Goal: Task Accomplishment & Management: Complete application form

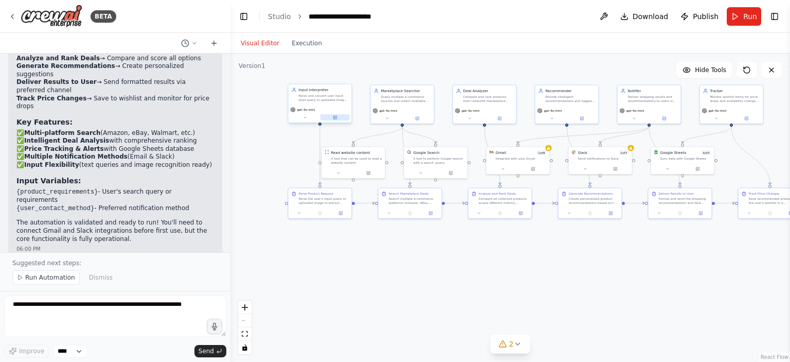
click at [336, 116] on icon at bounding box center [335, 117] width 3 height 3
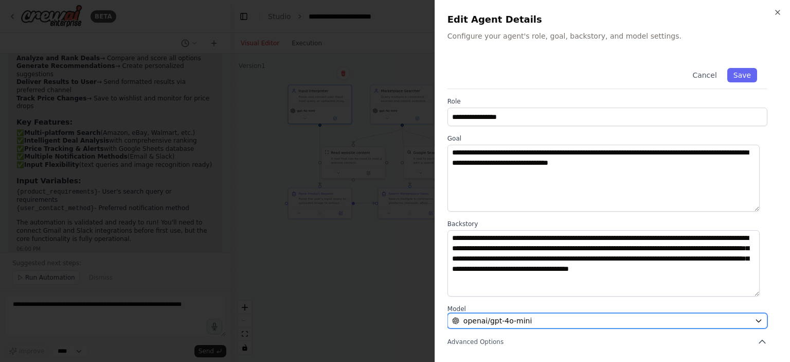
click at [563, 320] on div "openai/gpt-4o-mini" at bounding box center [601, 320] width 298 height 10
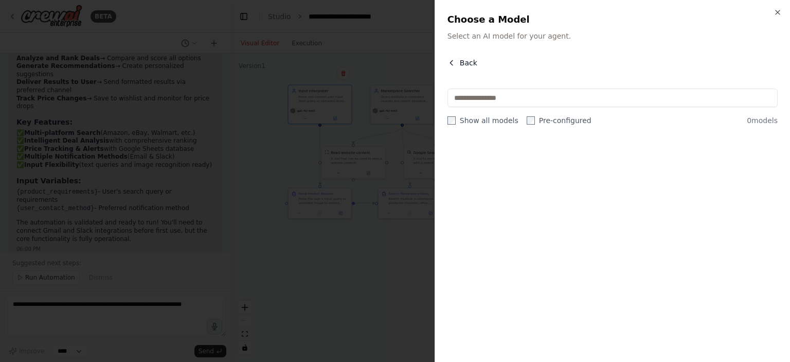
click at [452, 60] on icon "button" at bounding box center [452, 63] width 8 height 8
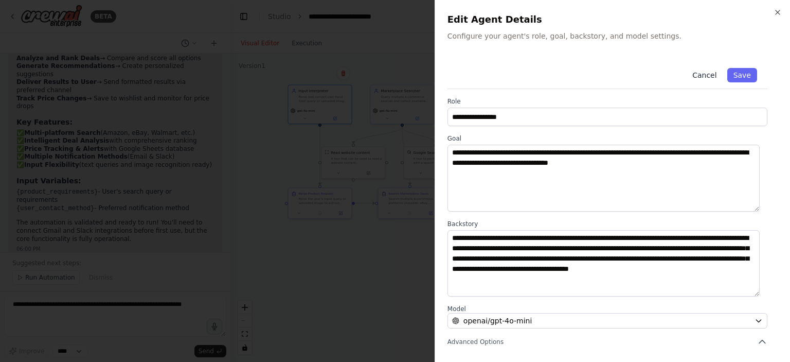
click at [697, 76] on button "Cancel" at bounding box center [704, 75] width 37 height 14
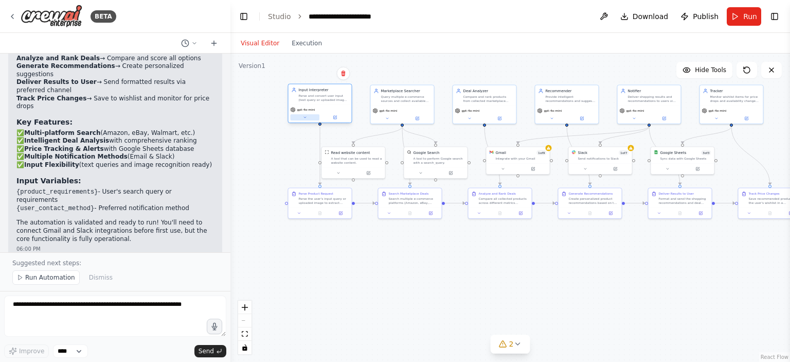
click at [299, 117] on button at bounding box center [305, 117] width 29 height 6
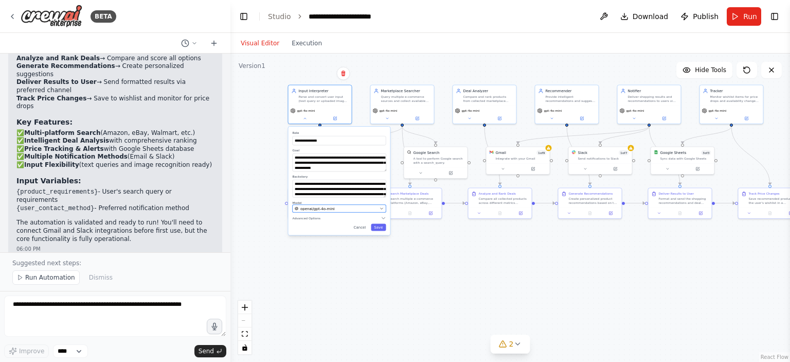
click at [340, 211] on button "openai/gpt-4o-mini" at bounding box center [340, 209] width 94 height 8
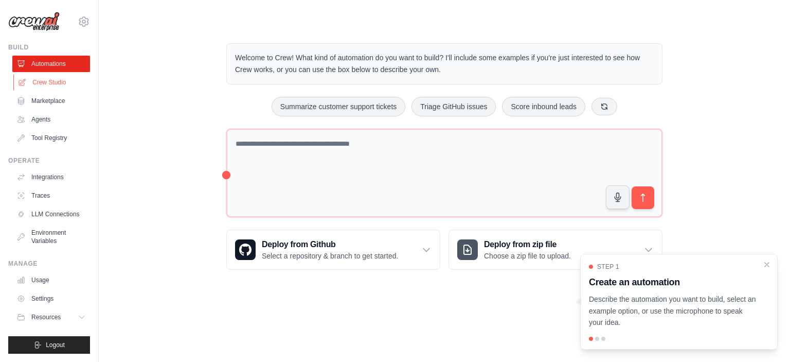
click at [47, 84] on link "Crew Studio" at bounding box center [52, 82] width 78 height 16
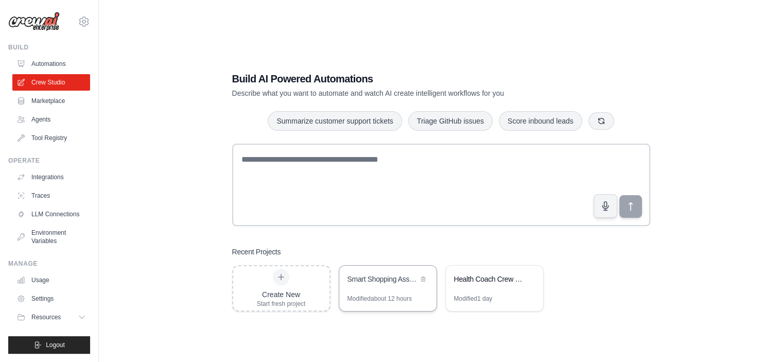
click at [378, 283] on div "Smart Shopping Assistant" at bounding box center [382, 279] width 70 height 10
click at [480, 284] on div "Health Coach Crew - Personalized Wellness Automation" at bounding box center [489, 280] width 70 height 12
click at [402, 289] on div "Smart Shopping Assistant" at bounding box center [387, 280] width 97 height 29
click at [55, 233] on link "Environment Variables" at bounding box center [52, 236] width 78 height 25
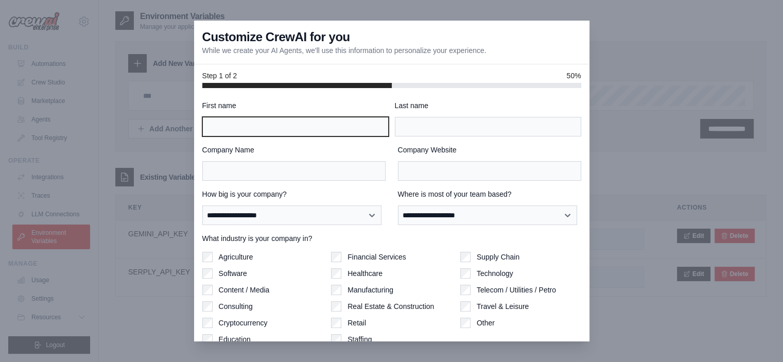
click at [293, 133] on input "First name" at bounding box center [295, 127] width 186 height 20
type input "*******"
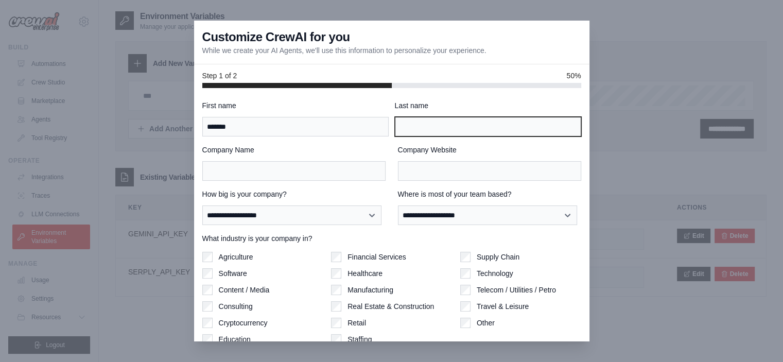
type input "*******"
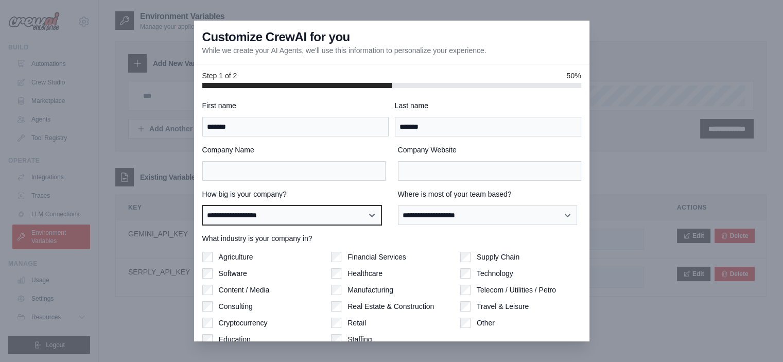
click at [334, 214] on select "**********" at bounding box center [291, 215] width 179 height 20
select select "**********"
click at [202, 205] on select "**********" at bounding box center [291, 215] width 179 height 20
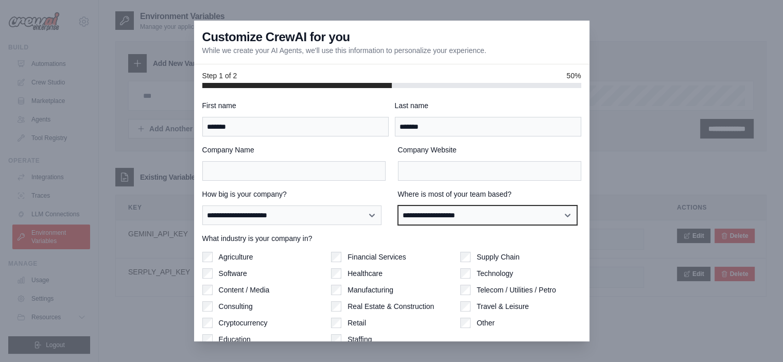
click at [466, 211] on select "**********" at bounding box center [487, 215] width 179 height 20
select select "******"
click at [398, 205] on select "**********" at bounding box center [487, 215] width 179 height 20
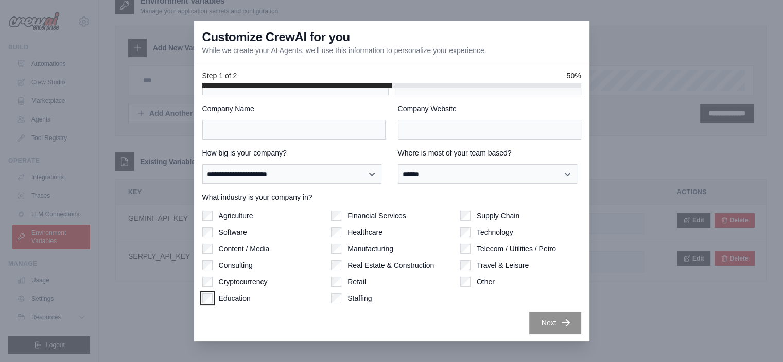
scroll to position [15, 0]
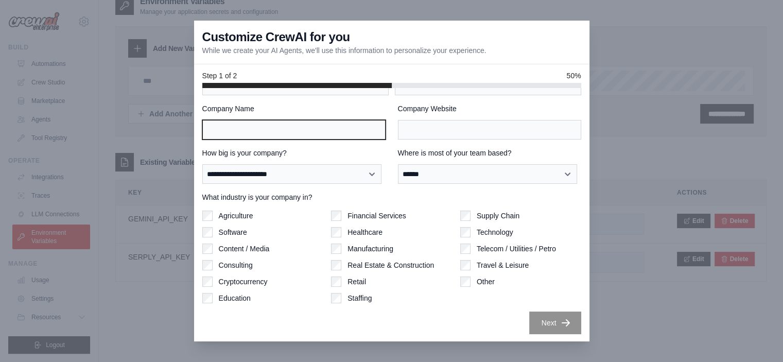
click at [346, 136] on input "Company Name" at bounding box center [293, 130] width 183 height 20
type input "*******"
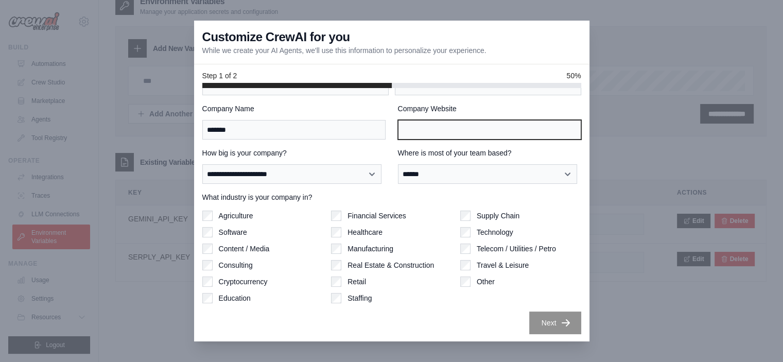
click at [433, 131] on input "Company Website" at bounding box center [489, 130] width 183 height 20
type input "****"
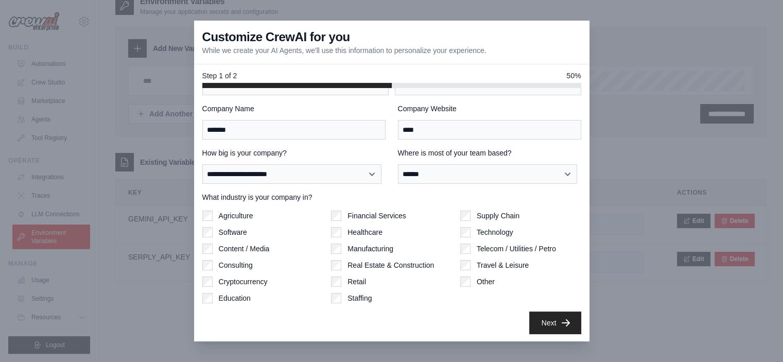
click at [441, 269] on div "Financial Services Healthcare Manufacturing Real Estate & Construction Retail S…" at bounding box center [391, 256] width 121 height 93
click at [529, 321] on button "Next" at bounding box center [555, 322] width 52 height 23
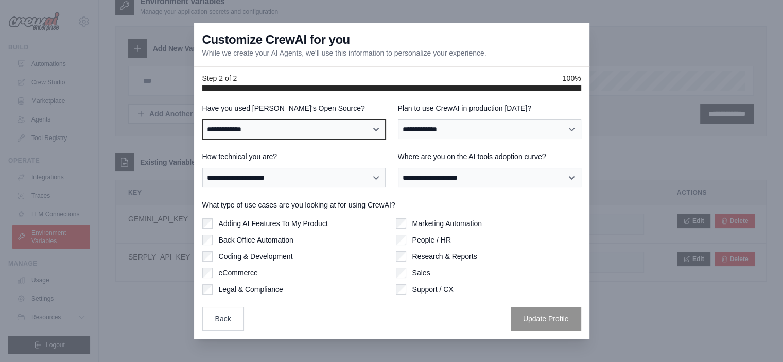
click at [366, 130] on select "**********" at bounding box center [293, 129] width 183 height 20
select select "**"
click at [202, 119] on select "**********" at bounding box center [293, 129] width 183 height 20
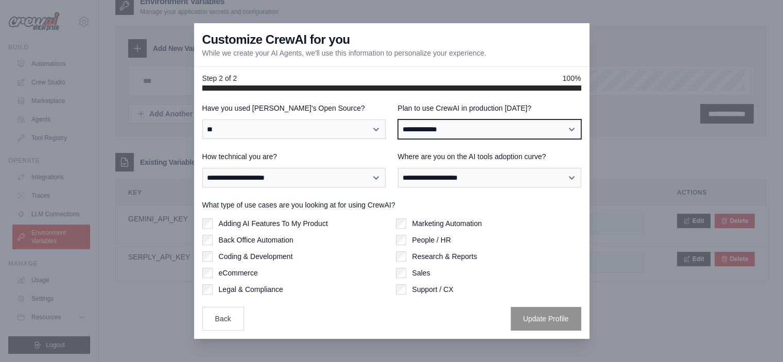
click at [440, 129] on select "**********" at bounding box center [489, 129] width 183 height 20
select select "*****"
click at [398, 119] on select "**********" at bounding box center [489, 129] width 183 height 20
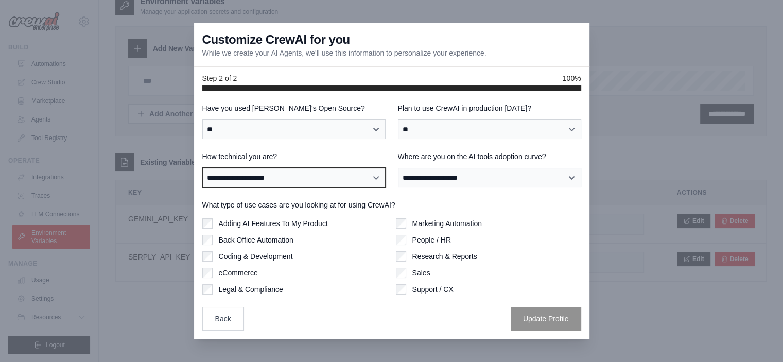
click at [367, 176] on select "**********" at bounding box center [293, 178] width 183 height 20
select select "**********"
click at [202, 168] on select "**********" at bounding box center [293, 178] width 183 height 20
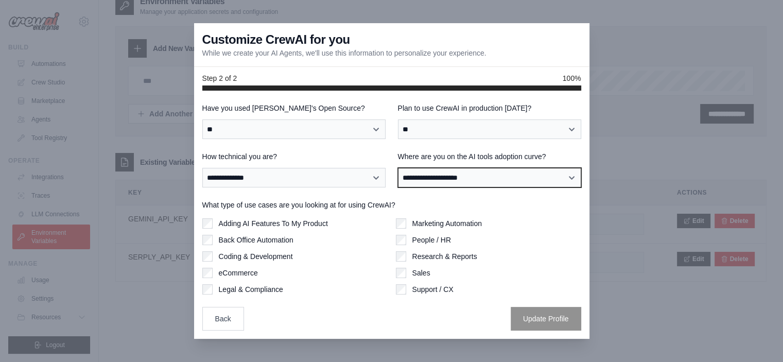
click at [437, 182] on select "**********" at bounding box center [489, 178] width 183 height 20
select select "**********"
click at [398, 168] on select "**********" at bounding box center [489, 178] width 183 height 20
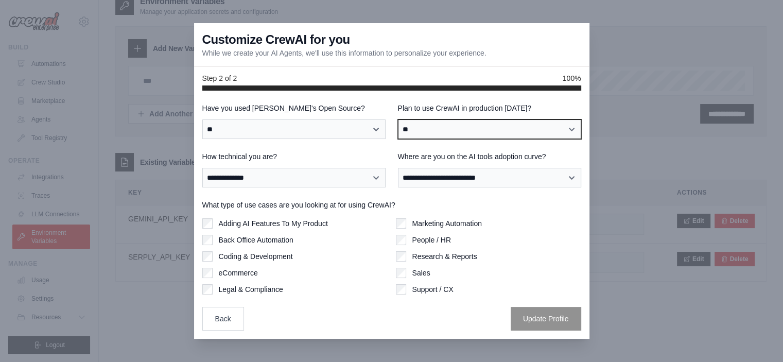
click at [469, 125] on select "**********" at bounding box center [489, 129] width 183 height 20
select select "****"
click at [398, 119] on select "**********" at bounding box center [489, 129] width 183 height 20
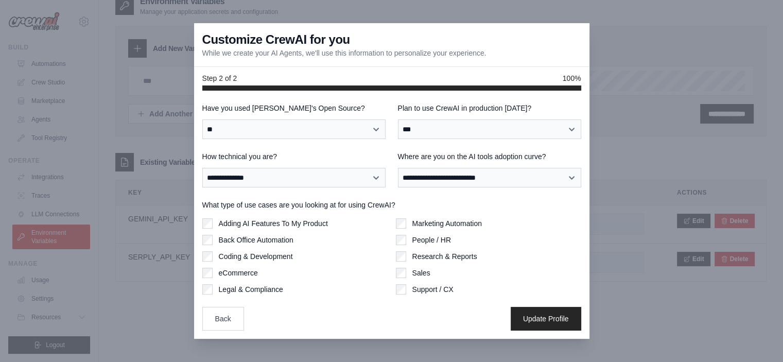
click at [406, 222] on div "Marketing Automation" at bounding box center [488, 223] width 185 height 10
click at [535, 322] on button "Update Profile" at bounding box center [545, 318] width 70 height 24
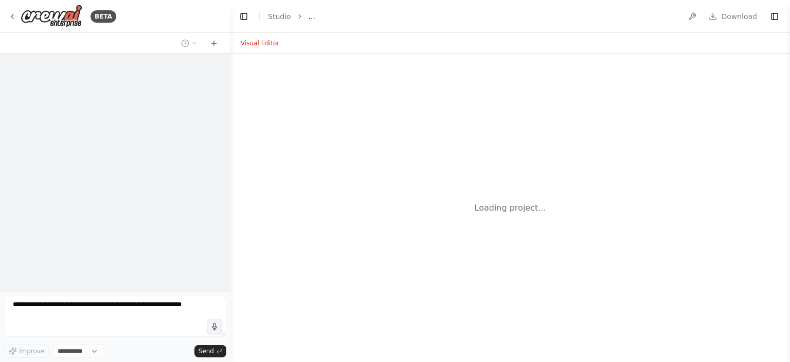
select select "****"
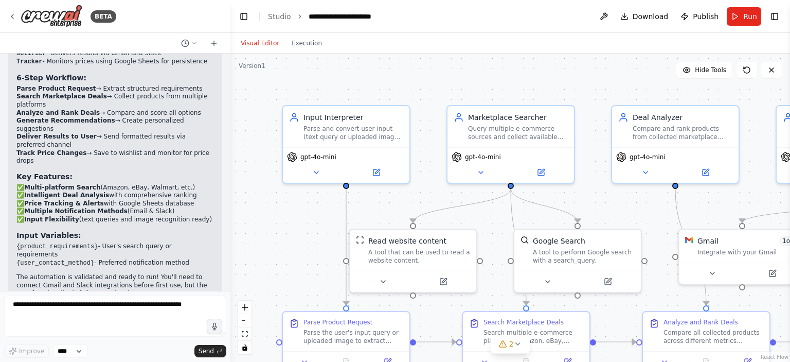
scroll to position [1884, 0]
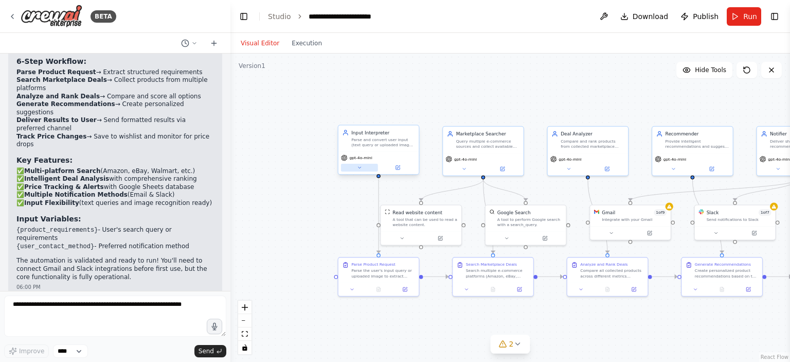
click at [360, 169] on icon at bounding box center [359, 167] width 5 height 5
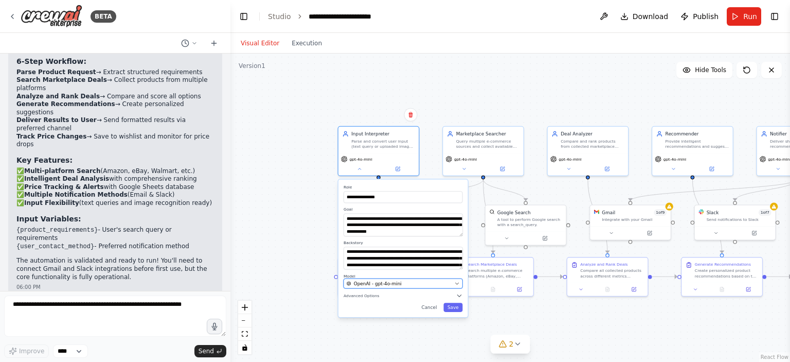
click at [438, 284] on div "OpenAI - gpt-4o-mini" at bounding box center [399, 283] width 105 height 7
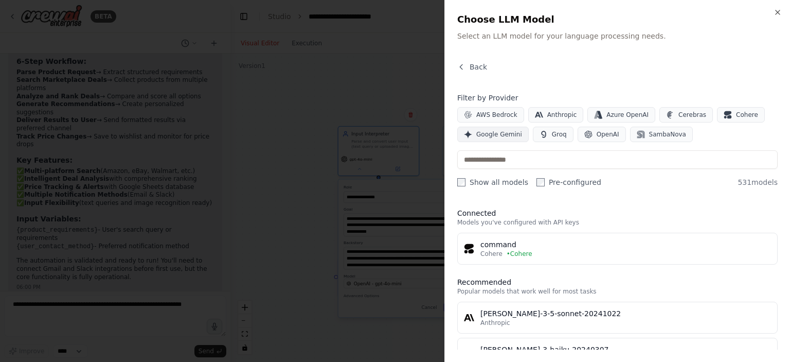
click at [498, 136] on span "Google Gemini" at bounding box center [499, 134] width 46 height 8
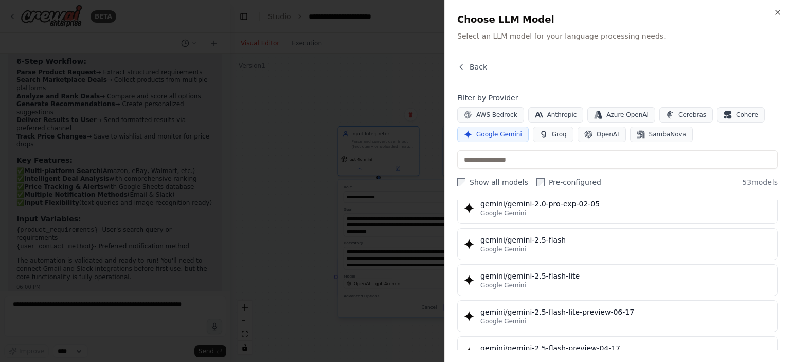
scroll to position [870, 0]
click at [559, 245] on div "Google Gemini" at bounding box center [626, 248] width 291 height 8
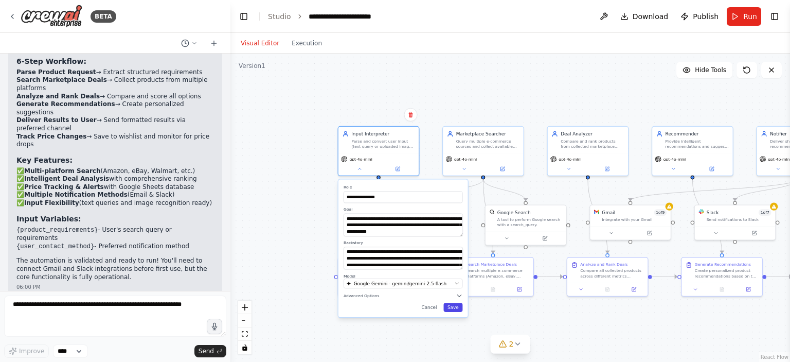
click at [454, 310] on button "Save" at bounding box center [453, 307] width 19 height 9
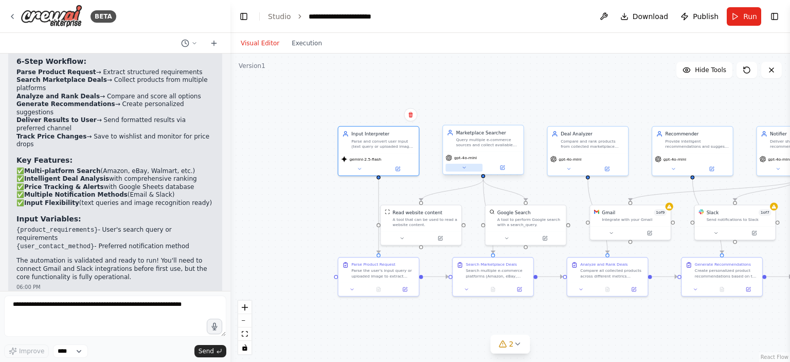
click at [463, 167] on icon at bounding box center [464, 168] width 3 height 2
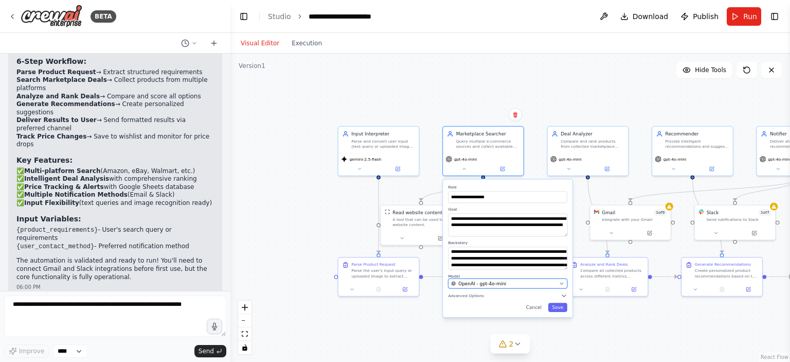
click at [506, 281] on div "OpenAI - gpt-4o-mini" at bounding box center [503, 283] width 105 height 7
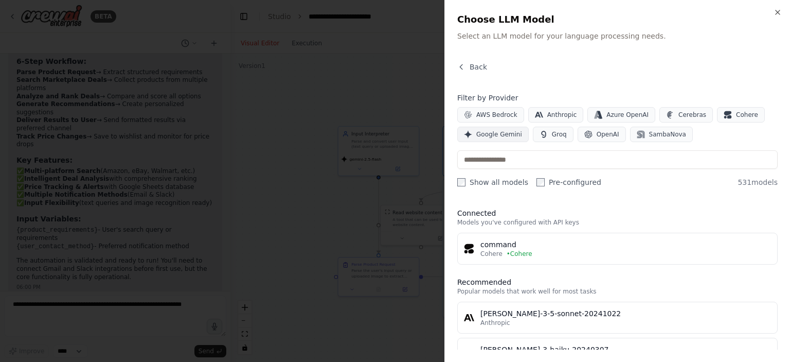
click at [501, 134] on span "Google Gemini" at bounding box center [499, 134] width 46 height 8
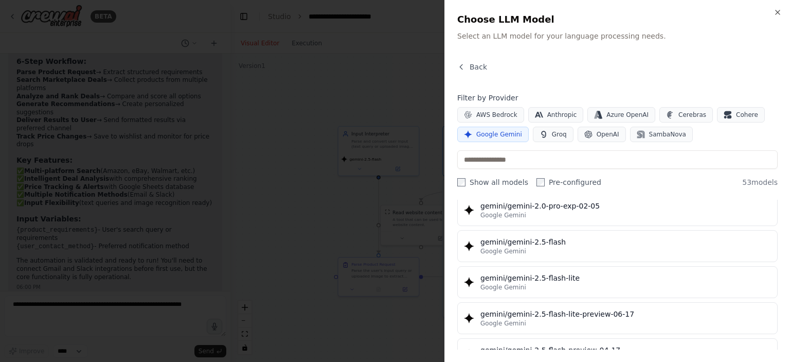
scroll to position [883, 0]
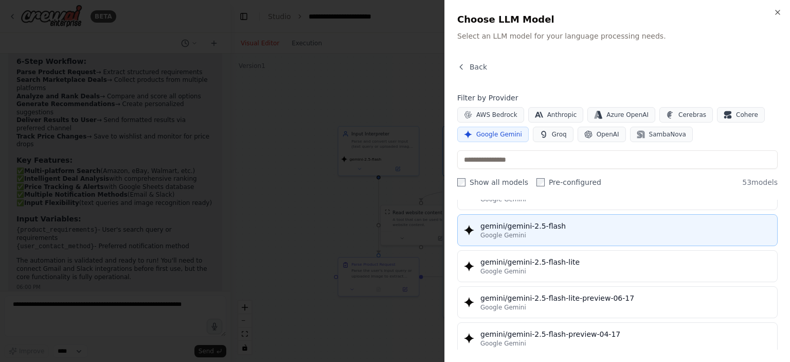
click at [553, 231] on div "Google Gemini" at bounding box center [626, 235] width 291 height 8
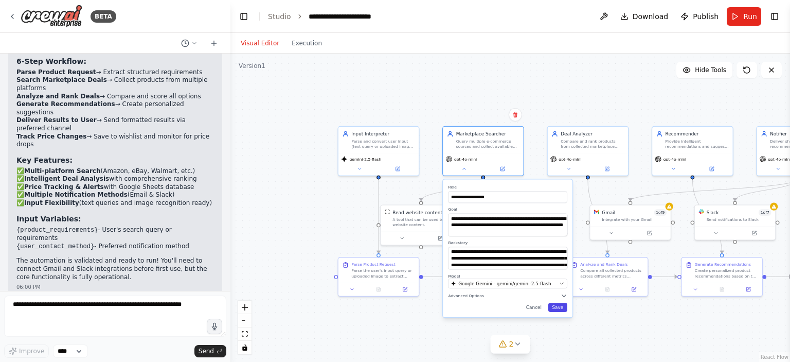
click at [556, 305] on button "Save" at bounding box center [558, 307] width 19 height 9
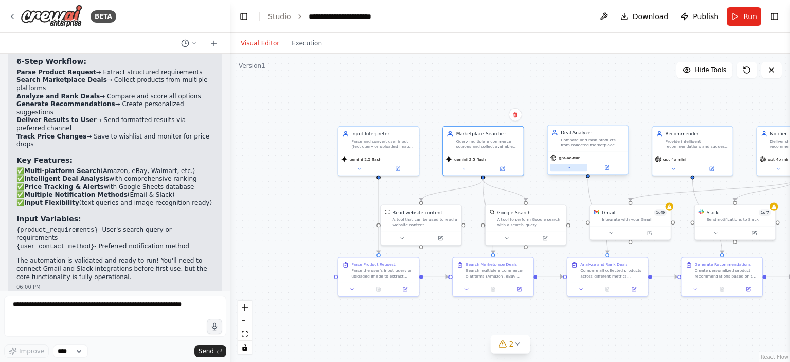
click at [570, 169] on icon at bounding box center [569, 167] width 5 height 5
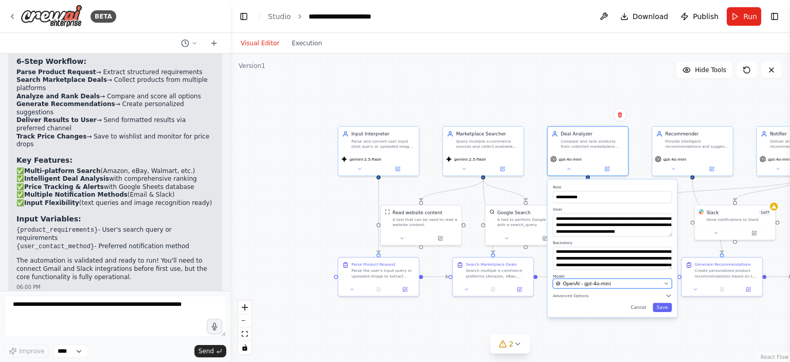
click at [619, 281] on div "OpenAI - gpt-4o-mini" at bounding box center [608, 283] width 105 height 7
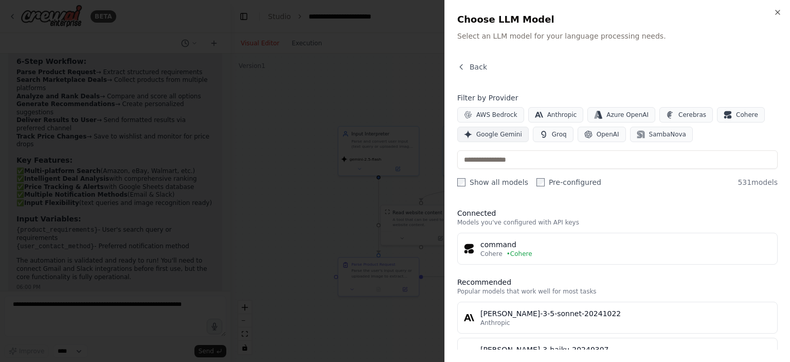
click at [494, 139] on button "Google Gemini" at bounding box center [493, 134] width 72 height 15
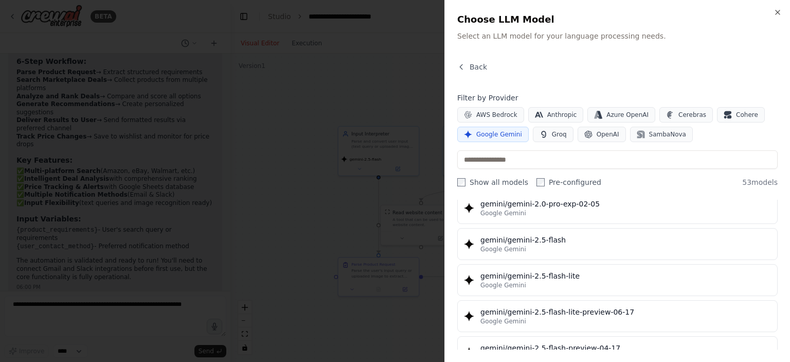
scroll to position [875, 0]
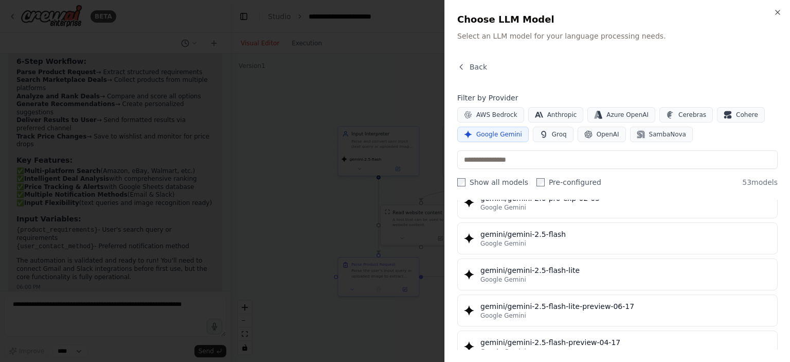
click at [546, 239] on div "Google Gemini" at bounding box center [626, 243] width 291 height 8
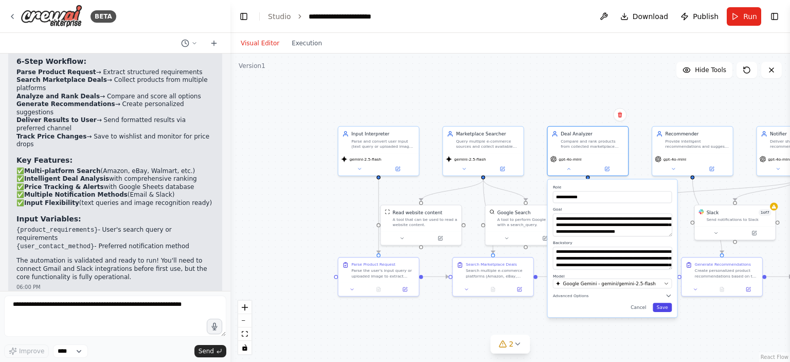
click at [663, 310] on button "Save" at bounding box center [662, 307] width 19 height 9
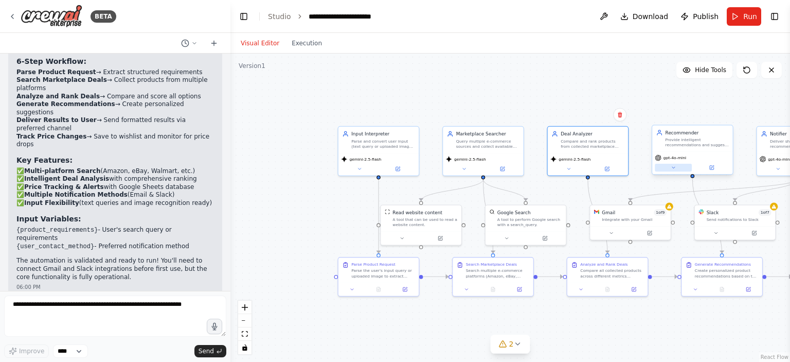
click at [673, 166] on icon at bounding box center [673, 167] width 5 height 5
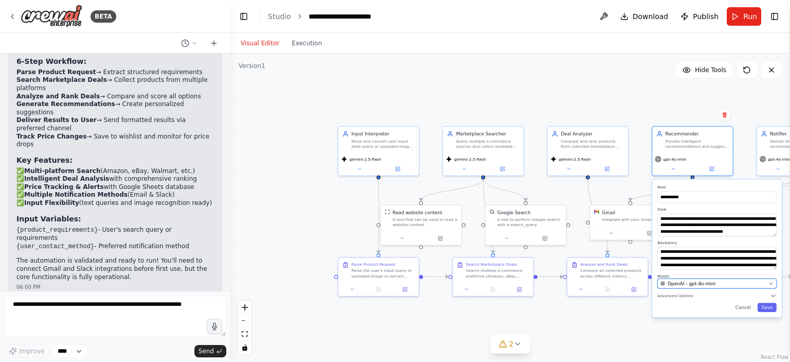
click at [695, 286] on span "OpenAI - gpt-4o-mini" at bounding box center [692, 283] width 48 height 7
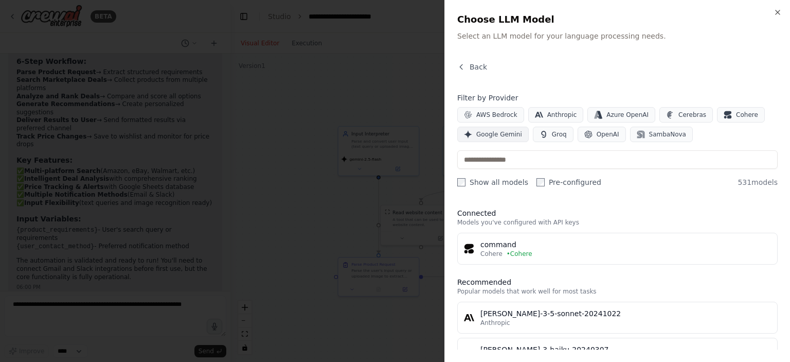
click at [494, 133] on span "Google Gemini" at bounding box center [499, 134] width 46 height 8
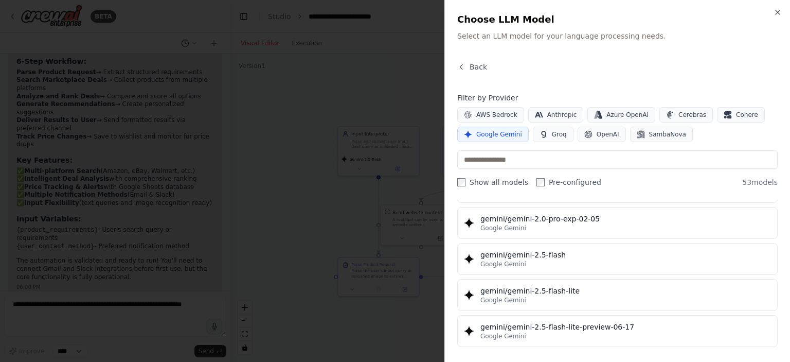
scroll to position [852, 0]
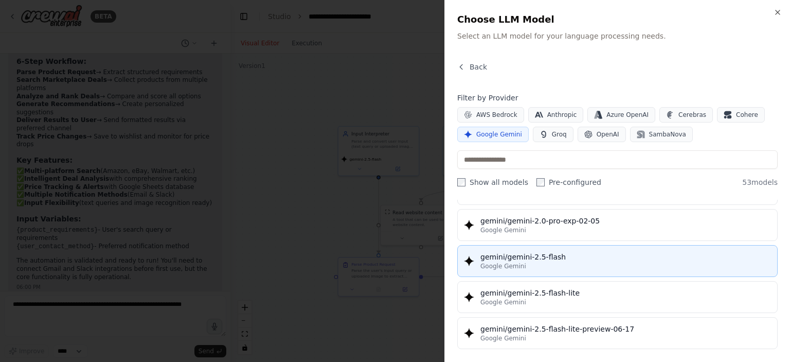
click at [562, 252] on div "gemini/gemini-2.5-flash" at bounding box center [626, 257] width 291 height 10
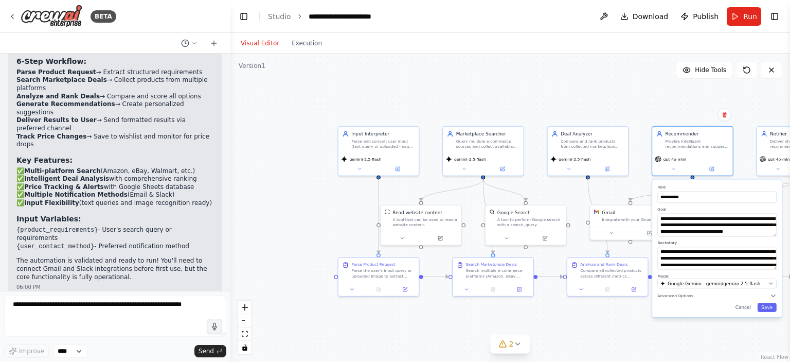
click at [769, 313] on div "**********" at bounding box center [717, 248] width 130 height 138
click at [768, 309] on button "Save" at bounding box center [767, 307] width 19 height 9
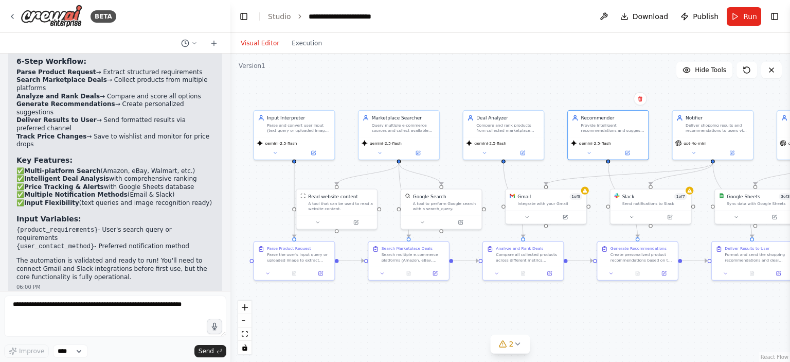
drag, startPoint x: 687, startPoint y: 314, endPoint x: 603, endPoint y: 298, distance: 85.9
click at [603, 298] on div ".deletable-edge-delete-btn { width: 20px; height: 20px; border: 0px solid #ffff…" at bounding box center [511, 208] width 560 height 308
click at [695, 152] on icon at bounding box center [694, 151] width 5 height 5
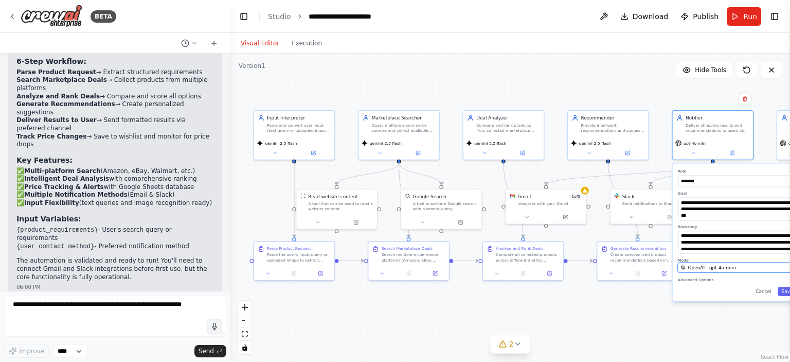
click at [713, 268] on span "OpenAI - gpt-4o-mini" at bounding box center [712, 267] width 48 height 7
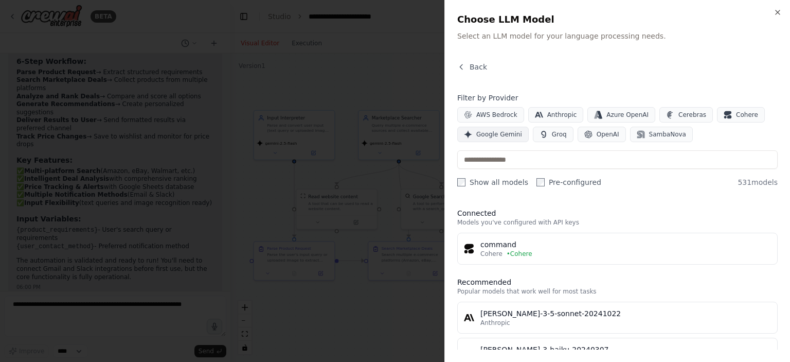
click at [487, 134] on span "Google Gemini" at bounding box center [499, 134] width 46 height 8
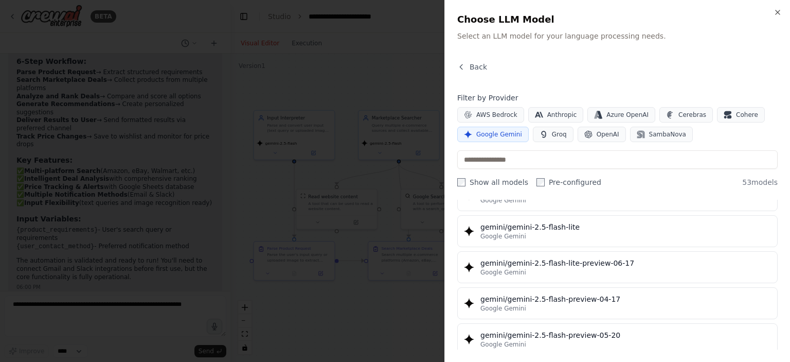
scroll to position [916, 0]
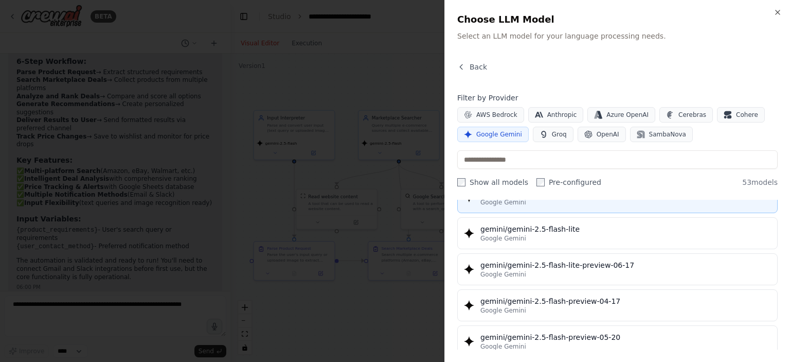
click at [548, 200] on div "Google Gemini" at bounding box center [626, 202] width 291 height 8
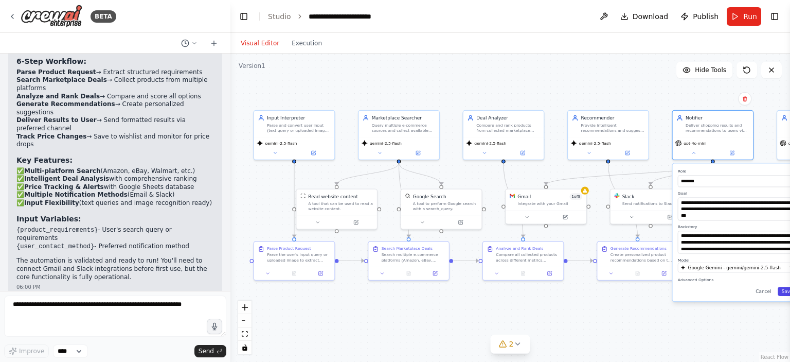
click at [782, 290] on button "Save" at bounding box center [787, 291] width 19 height 9
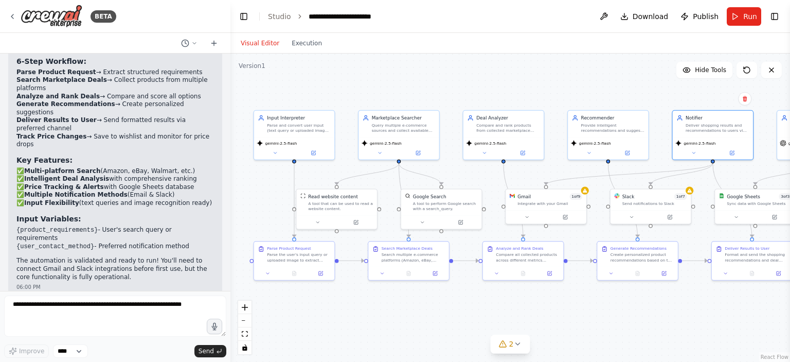
click at [684, 294] on div ".deletable-edge-delete-btn { width: 20px; height: 20px; border: 0px solid #ffff…" at bounding box center [511, 208] width 560 height 308
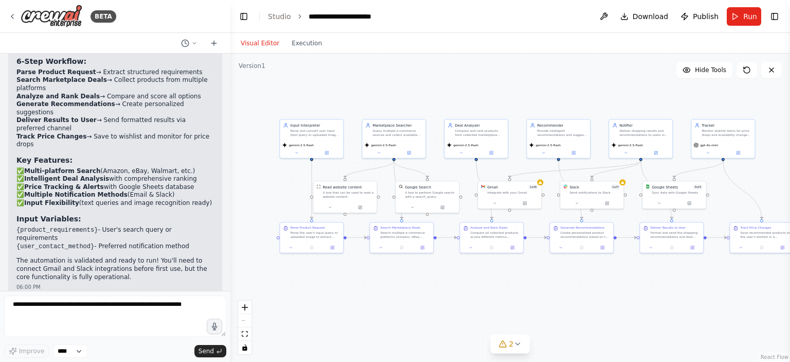
drag, startPoint x: 684, startPoint y: 297, endPoint x: 618, endPoint y: 267, distance: 72.5
click at [618, 267] on div ".deletable-edge-delete-btn { width: 20px; height: 20px; border: 0px solid #ffff…" at bounding box center [511, 208] width 560 height 308
click at [707, 154] on button at bounding box center [708, 152] width 29 height 6
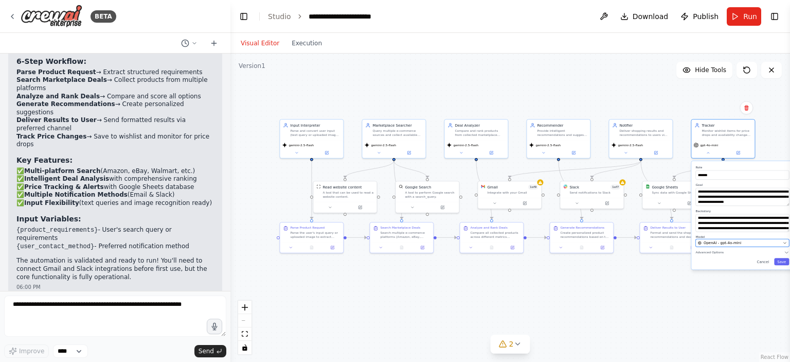
click at [731, 241] on span "OpenAI - gpt-4o-mini" at bounding box center [723, 242] width 38 height 5
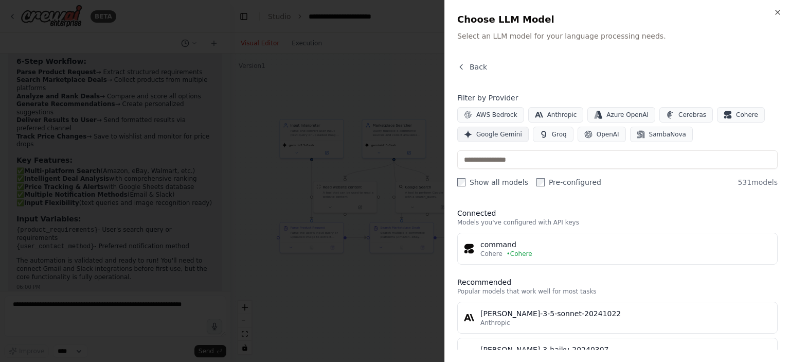
click at [501, 131] on span "Google Gemini" at bounding box center [499, 134] width 46 height 8
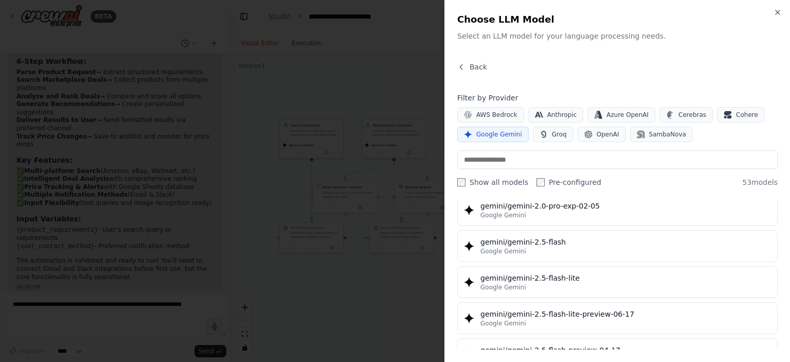
scroll to position [866, 0]
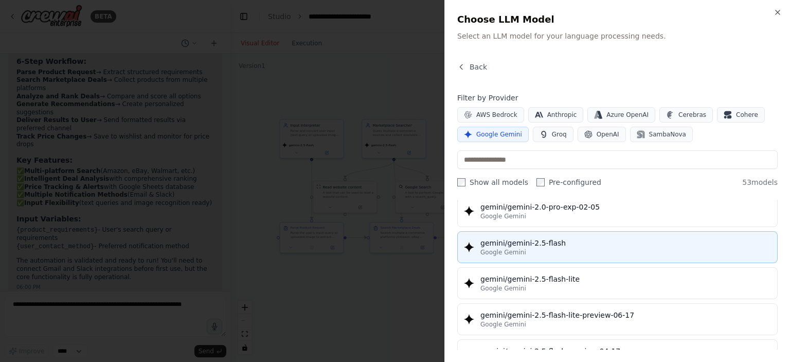
click at [579, 240] on div "gemini/gemini-2.5-flash" at bounding box center [626, 243] width 291 height 10
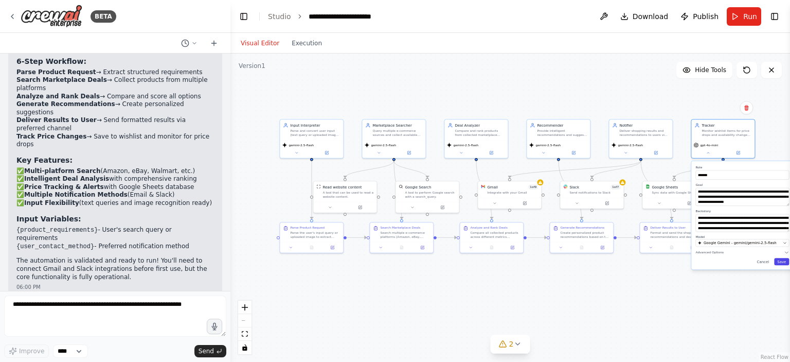
click at [785, 260] on button "Save" at bounding box center [781, 261] width 15 height 7
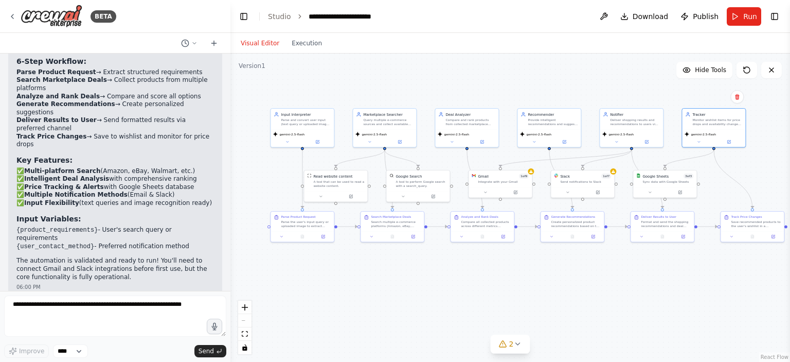
drag, startPoint x: 336, startPoint y: 107, endPoint x: 576, endPoint y: 161, distance: 246.3
click at [576, 161] on div ".deletable-edge-delete-btn { width: 20px; height: 20px; border: 0px solid #ffff…" at bounding box center [511, 208] width 560 height 308
click at [12, 14] on icon at bounding box center [12, 16] width 8 height 8
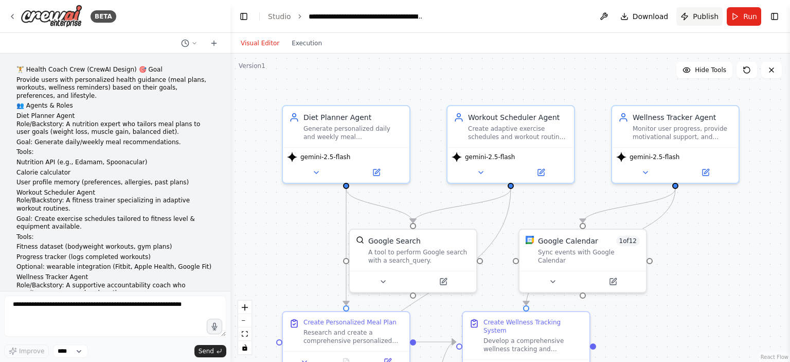
scroll to position [1422, 0]
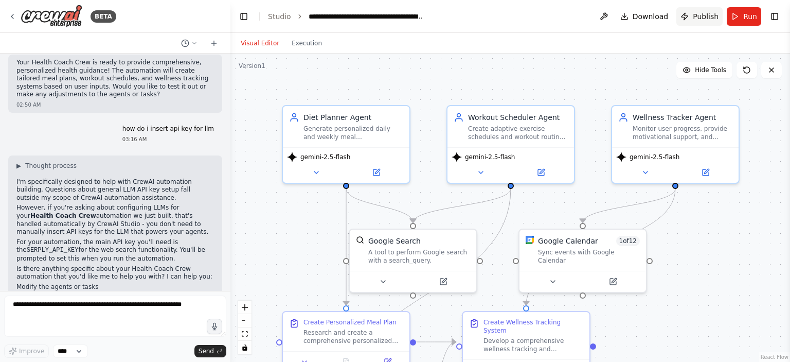
click at [698, 12] on span "Publish" at bounding box center [706, 16] width 26 height 10
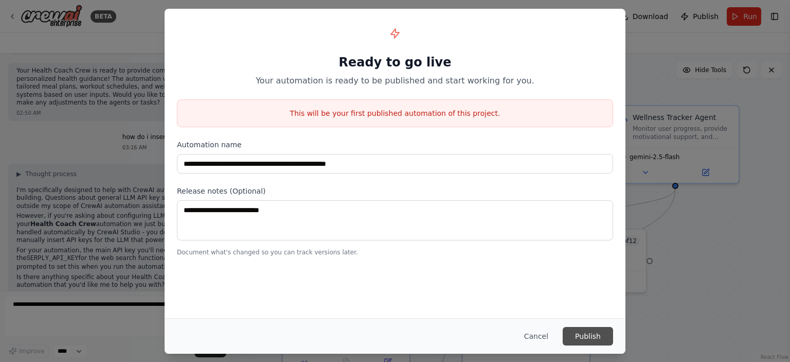
click at [597, 334] on button "Publish" at bounding box center [588, 336] width 50 height 19
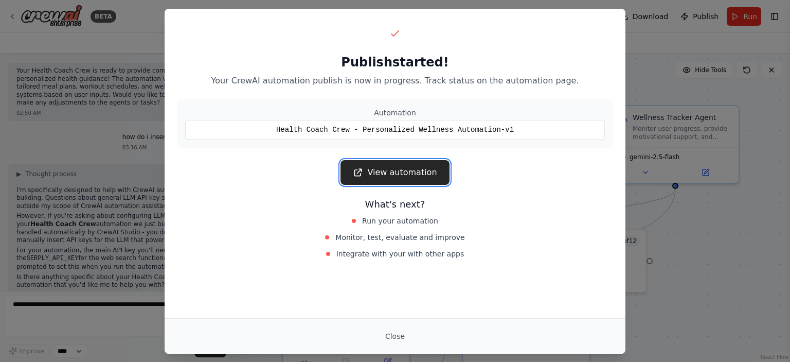
click at [407, 172] on link "View automation" at bounding box center [395, 172] width 109 height 25
click at [391, 335] on button "Close" at bounding box center [395, 336] width 36 height 19
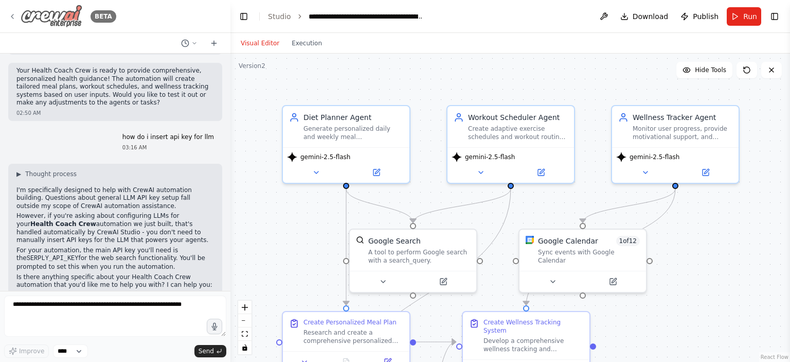
click at [13, 16] on icon at bounding box center [12, 16] width 8 height 8
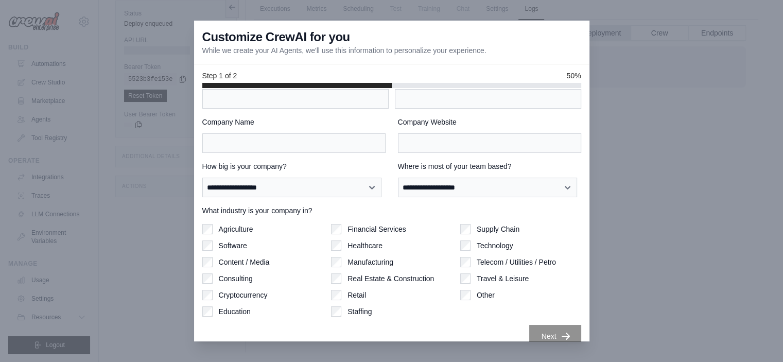
scroll to position [27, 0]
click at [650, 189] on div at bounding box center [391, 181] width 783 height 362
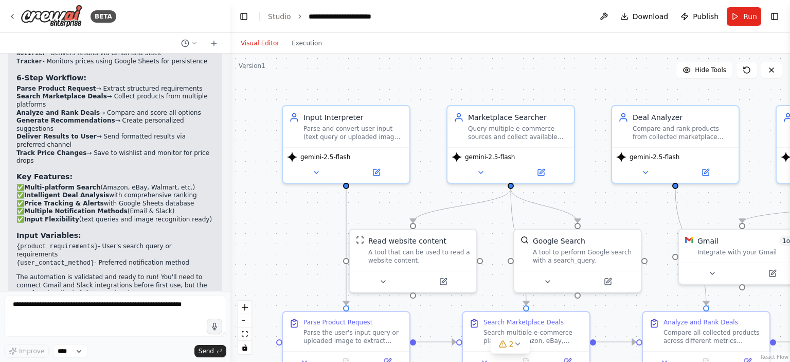
scroll to position [1884, 0]
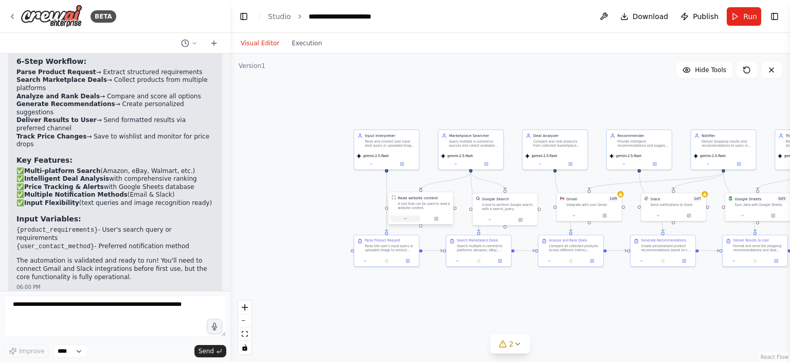
click at [405, 221] on button at bounding box center [406, 219] width 30 height 6
click at [420, 260] on span "Customize (Optional)" at bounding box center [409, 260] width 33 height 4
click at [360, 223] on div ".deletable-edge-delete-btn { width: 20px; height: 20px; border: 0px solid #ffff…" at bounding box center [511, 208] width 560 height 308
click at [491, 221] on button at bounding box center [490, 219] width 30 height 6
click at [508, 263] on button "Customize (Optional)" at bounding box center [525, 265] width 96 height 5
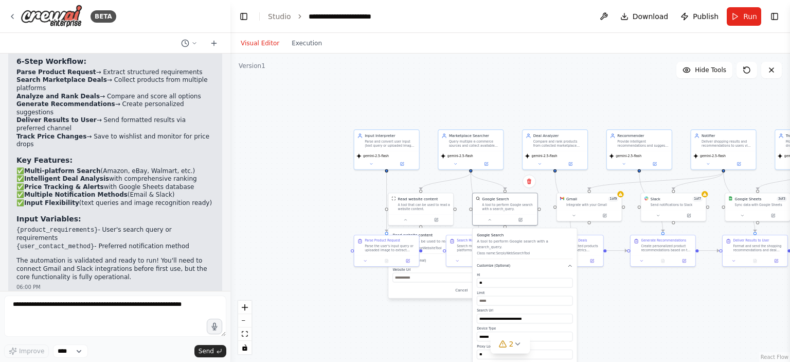
click at [508, 263] on button "Customize (Optional)" at bounding box center [525, 265] width 96 height 5
click at [507, 273] on button "Advanced Options" at bounding box center [525, 275] width 96 height 5
click at [567, 326] on button "Save" at bounding box center [565, 329] width 15 height 7
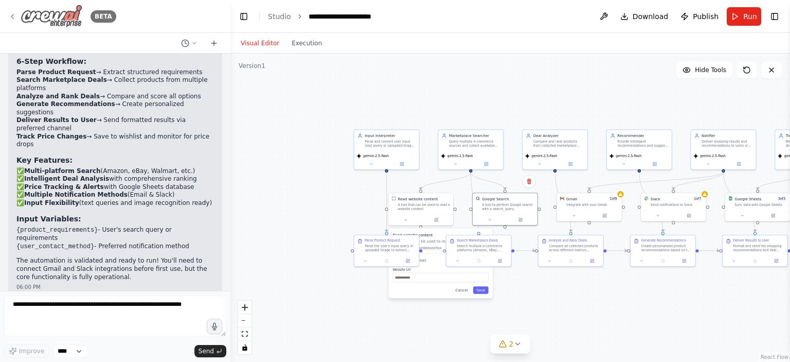
click at [11, 18] on icon at bounding box center [12, 16] width 8 height 8
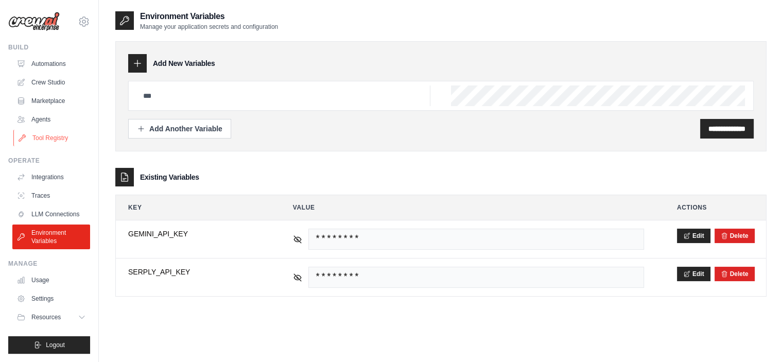
click at [51, 142] on link "Tool Registry" at bounding box center [52, 138] width 78 height 16
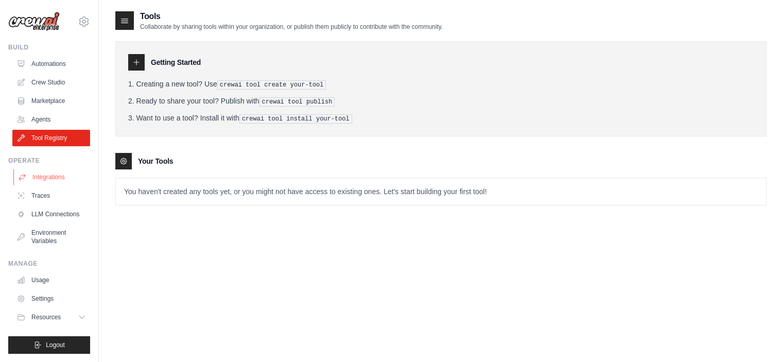
click at [54, 174] on link "Integrations" at bounding box center [52, 177] width 78 height 16
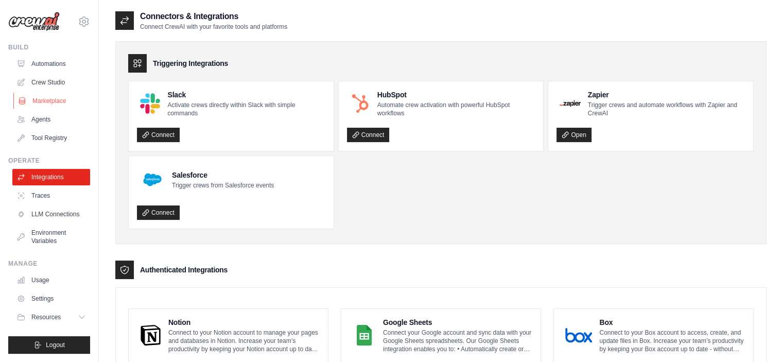
click at [51, 103] on link "Marketplace" at bounding box center [52, 101] width 78 height 16
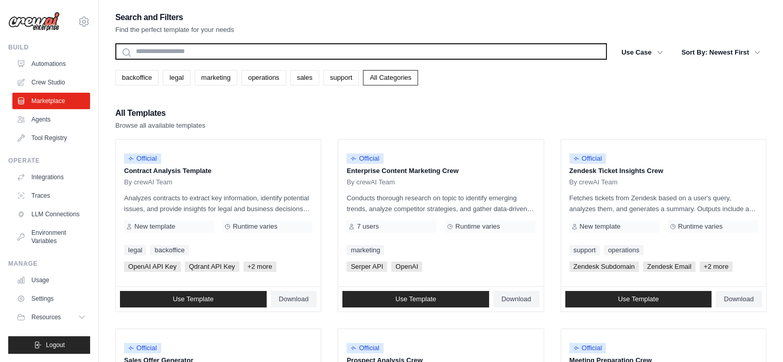
click at [306, 55] on input "text" at bounding box center [360, 51] width 491 height 16
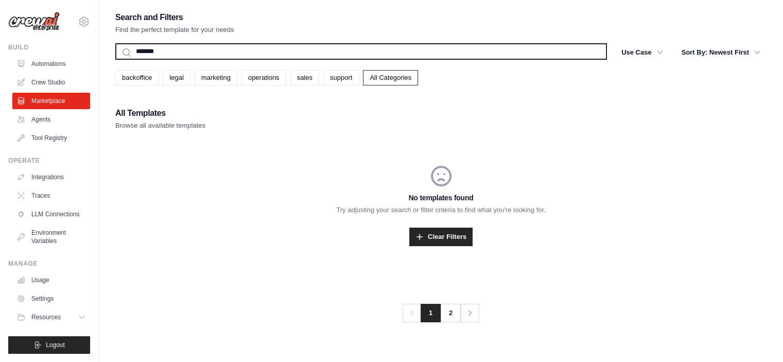
type input "******"
click at [115, 59] on button "Search" at bounding box center [115, 59] width 1 height 1
click at [244, 53] on input "******" at bounding box center [360, 51] width 491 height 16
type input "*"
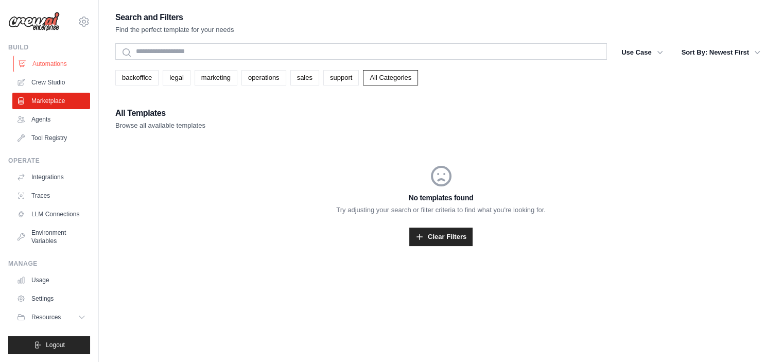
click at [59, 65] on link "Automations" at bounding box center [52, 64] width 78 height 16
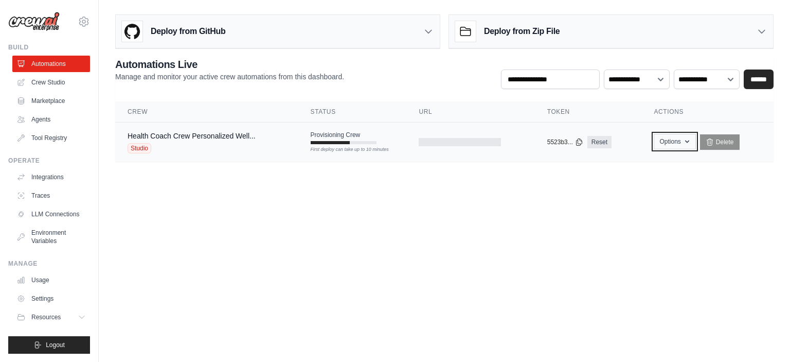
click at [683, 137] on button "Options" at bounding box center [675, 141] width 42 height 15
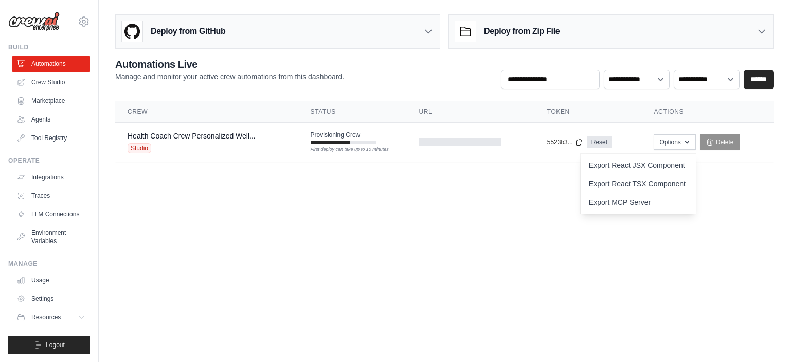
click at [729, 206] on body "[EMAIL_ADDRESS][DOMAIN_NAME] Settings Build Automations Crew Studio Resources" at bounding box center [395, 181] width 790 height 362
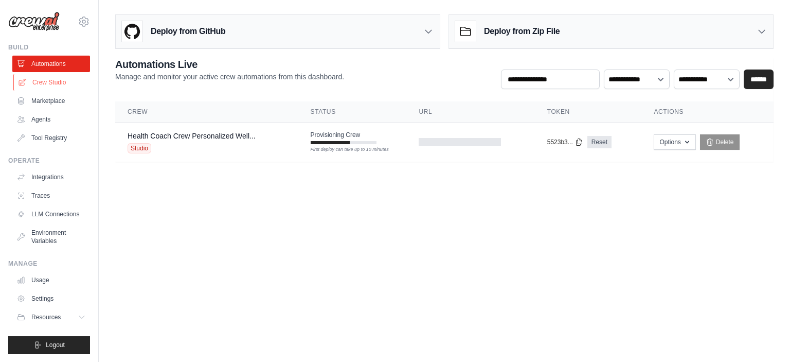
click at [47, 82] on link "Crew Studio" at bounding box center [52, 82] width 78 height 16
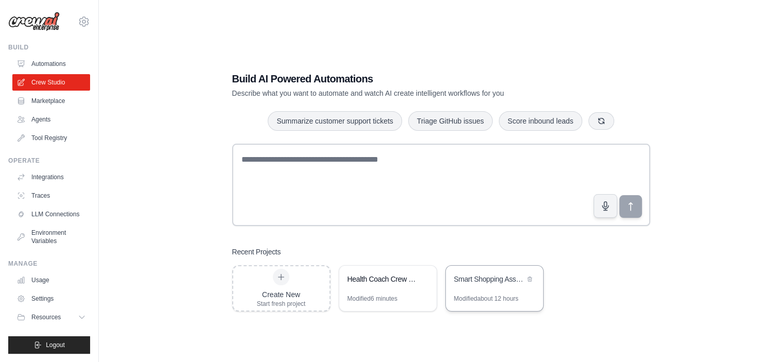
click at [482, 285] on div "Smart Shopping Assistant" at bounding box center [489, 280] width 70 height 12
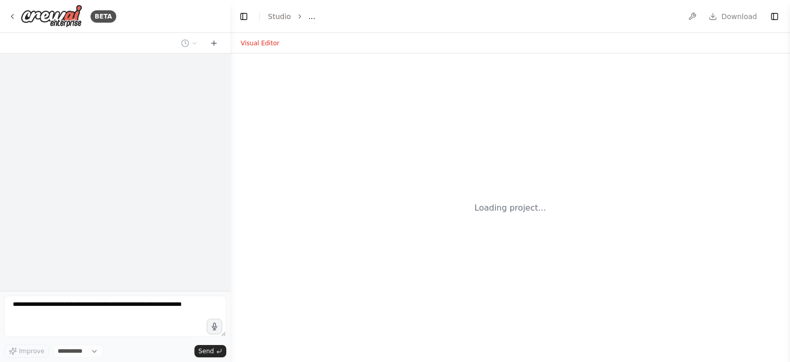
select select "****"
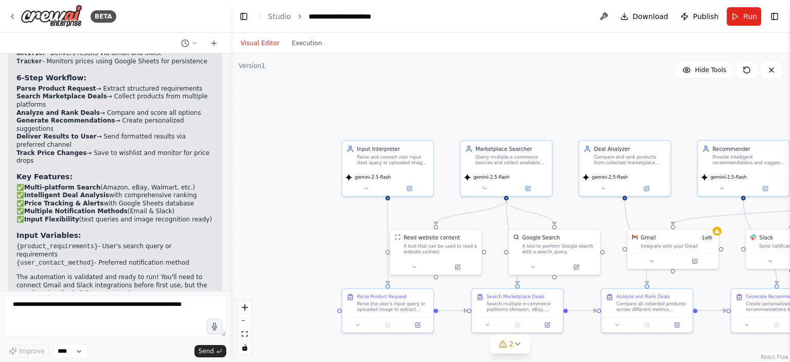
scroll to position [1884, 0]
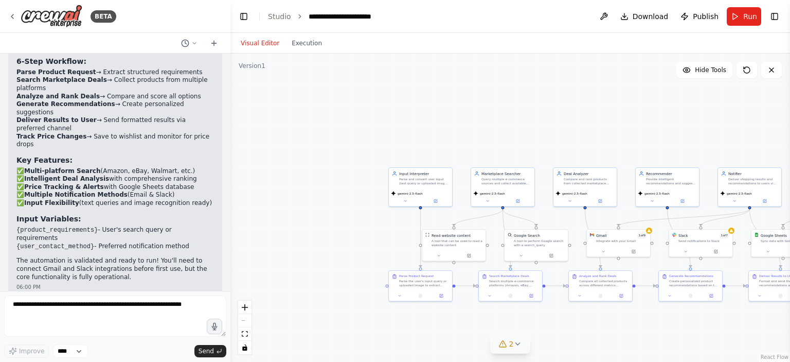
click at [516, 346] on icon at bounding box center [518, 344] width 8 height 8
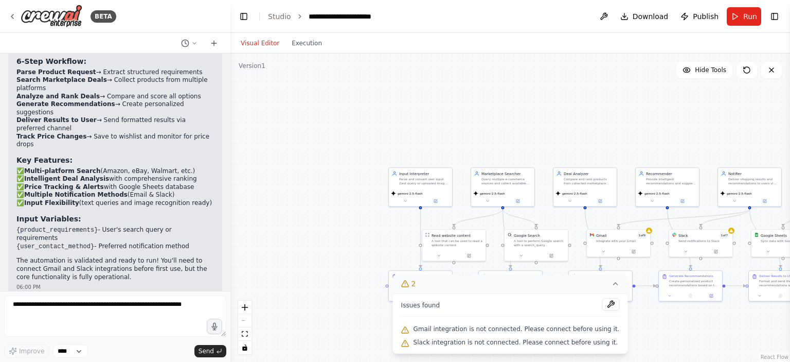
click at [484, 124] on div ".deletable-edge-delete-btn { width: 20px; height: 20px; border: 0px solid #ffff…" at bounding box center [511, 208] width 560 height 308
click at [643, 341] on div ".deletable-edge-delete-btn { width: 20px; height: 20px; border: 0px solid #ffff…" at bounding box center [511, 208] width 560 height 308
click at [602, 305] on button at bounding box center [610, 304] width 17 height 12
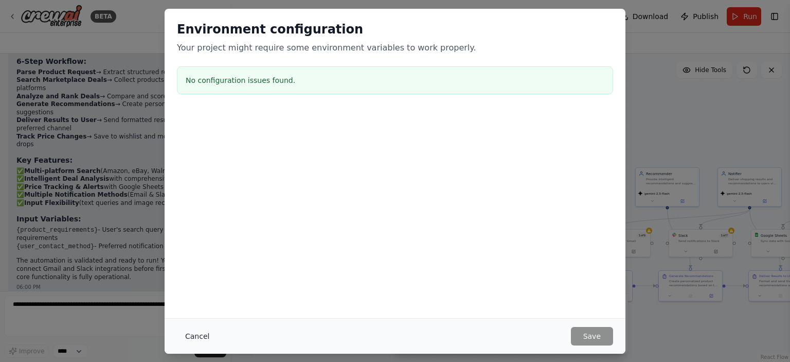
click at [196, 337] on button "Cancel" at bounding box center [197, 336] width 41 height 19
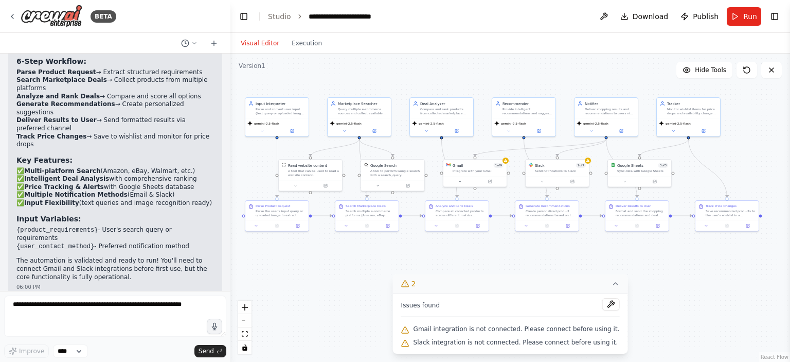
drag, startPoint x: 474, startPoint y: 158, endPoint x: 330, endPoint y: 88, distance: 159.7
click at [330, 88] on div ".deletable-edge-delete-btn { width: 20px; height: 20px; border: 0px solid #ffff…" at bounding box center [511, 208] width 560 height 308
click at [463, 180] on button at bounding box center [460, 181] width 29 height 6
click at [525, 218] on link "Connect" at bounding box center [525, 214] width 25 height 8
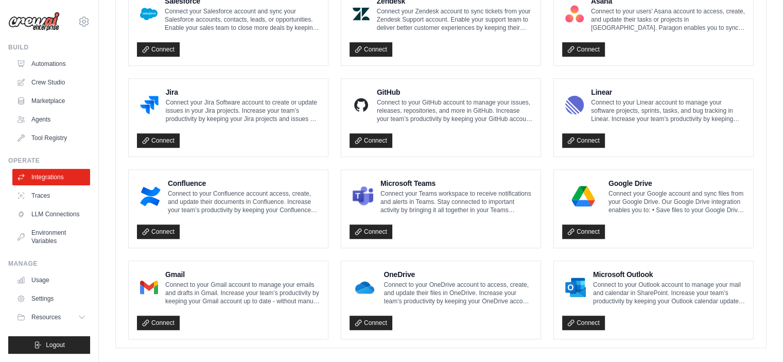
scroll to position [605, 0]
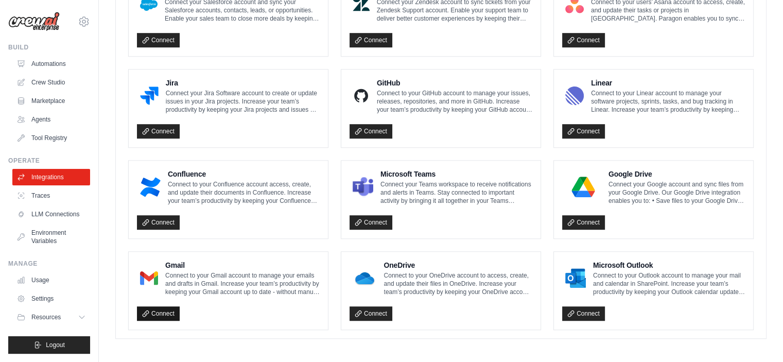
click at [162, 311] on link "Connect" at bounding box center [158, 313] width 43 height 14
click at [50, 87] on link "Crew Studio" at bounding box center [52, 82] width 78 height 16
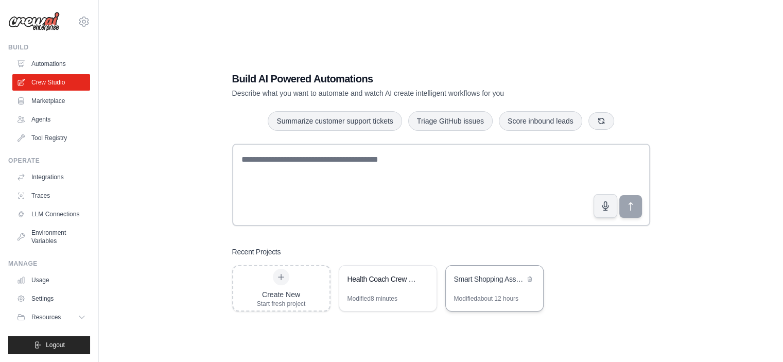
click at [462, 286] on div "Smart Shopping Assistant" at bounding box center [494, 280] width 97 height 29
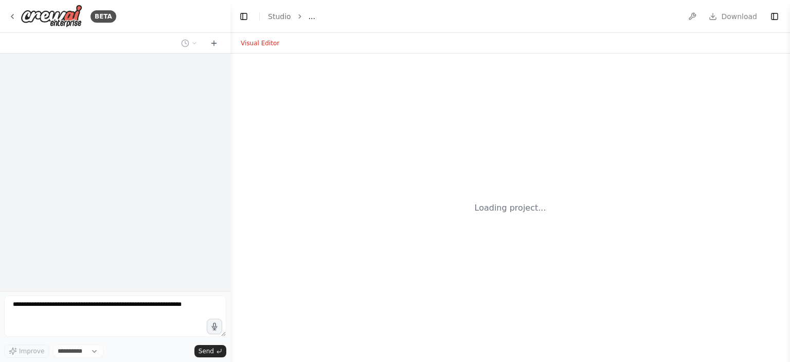
select select "****"
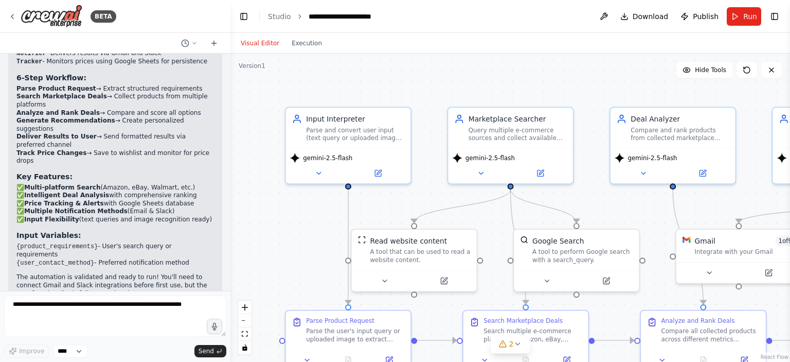
scroll to position [1884, 0]
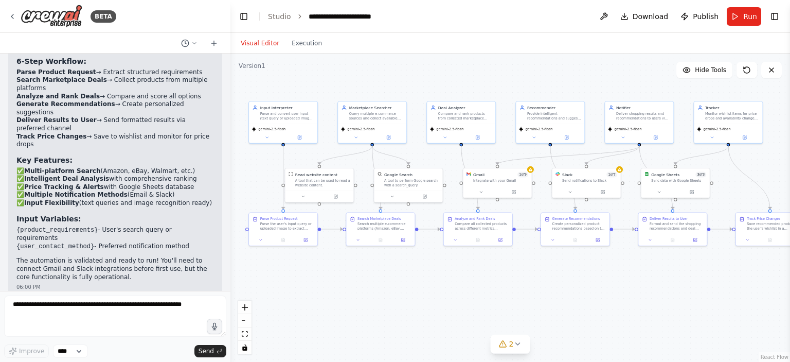
drag, startPoint x: 457, startPoint y: 151, endPoint x: 326, endPoint y: 90, distance: 144.8
click at [326, 90] on div ".deletable-edge-delete-btn { width: 20px; height: 20px; border: 0px solid #ffff…" at bounding box center [511, 208] width 560 height 308
click at [457, 240] on icon at bounding box center [455, 239] width 5 height 5
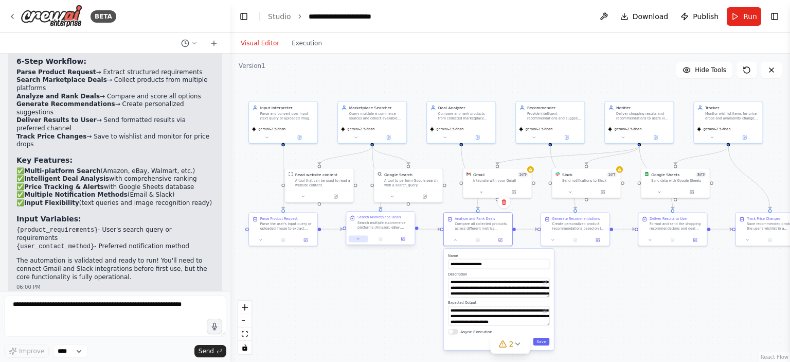
click at [360, 238] on icon at bounding box center [358, 239] width 5 height 5
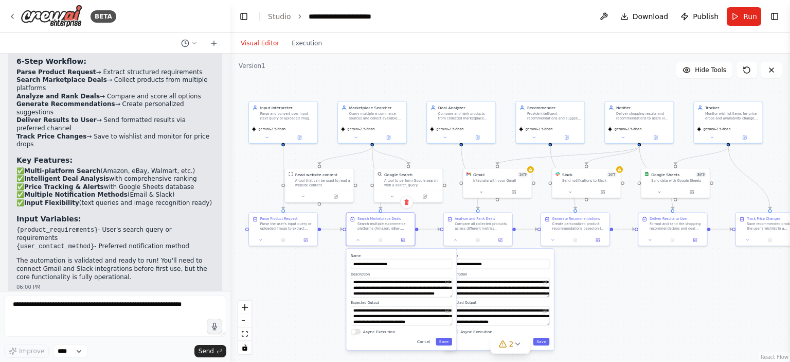
click at [320, 280] on div ".deletable-edge-delete-btn { width: 20px; height: 20px; border: 0px solid #ffff…" at bounding box center [511, 208] width 560 height 308
click at [428, 341] on button "Cancel" at bounding box center [424, 342] width 20 height 8
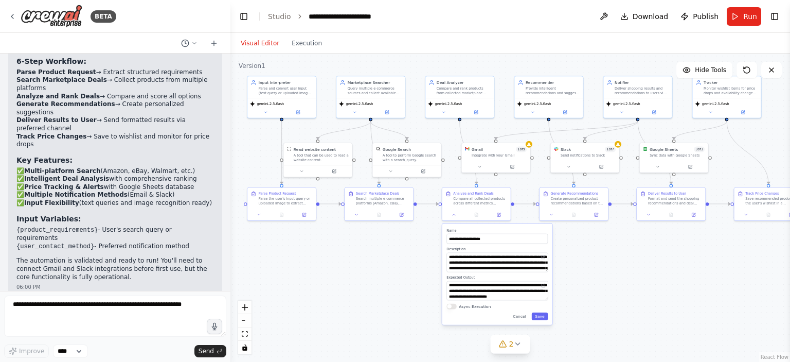
drag, startPoint x: 572, startPoint y: 280, endPoint x: 570, endPoint y: 255, distance: 25.3
click at [570, 255] on div ".deletable-edge-delete-btn { width: 20px; height: 20px; border: 0px solid #ffff…" at bounding box center [511, 208] width 560 height 308
click at [520, 316] on button "Cancel" at bounding box center [520, 316] width 20 height 8
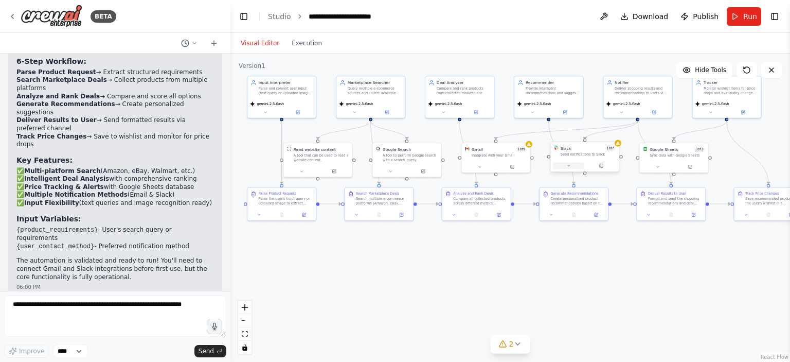
click at [572, 166] on button at bounding box center [568, 165] width 31 height 7
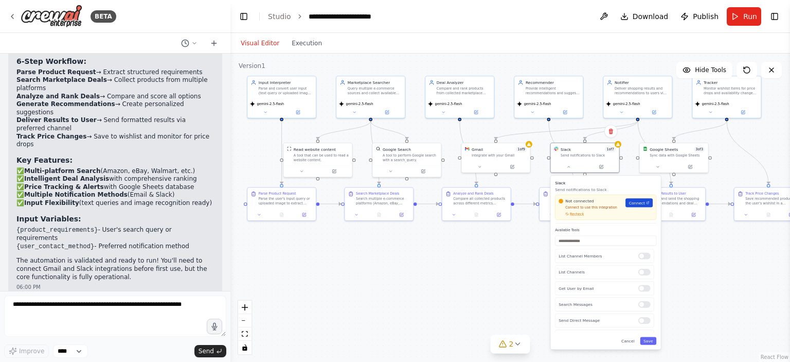
click at [632, 202] on span "Connect" at bounding box center [637, 203] width 16 height 6
click at [631, 343] on button "Cancel" at bounding box center [629, 341] width 20 height 8
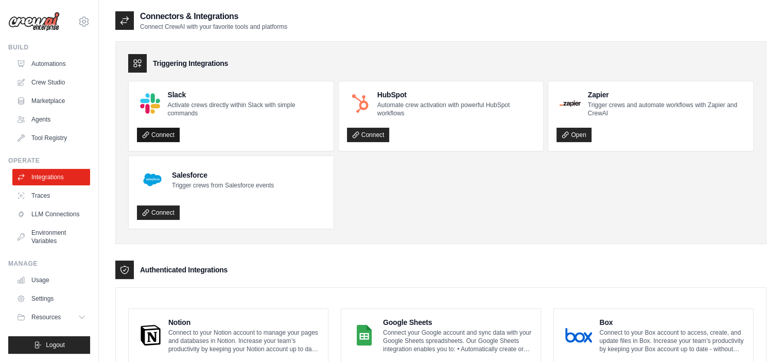
click at [170, 132] on link "Connect" at bounding box center [158, 135] width 43 height 14
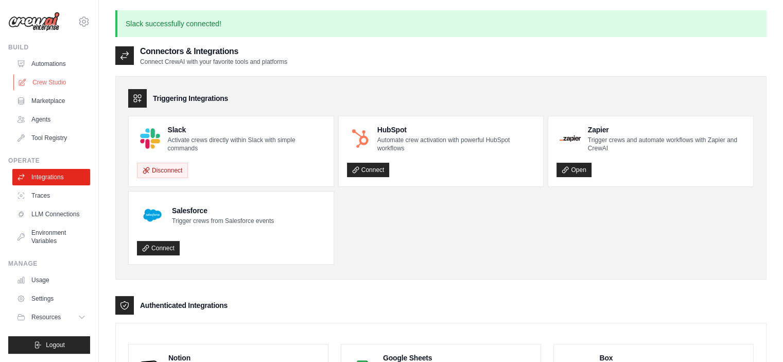
click at [54, 80] on link "Crew Studio" at bounding box center [52, 82] width 78 height 16
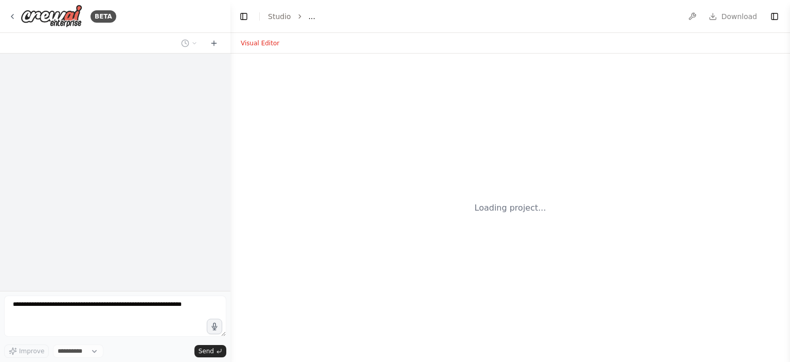
select select "****"
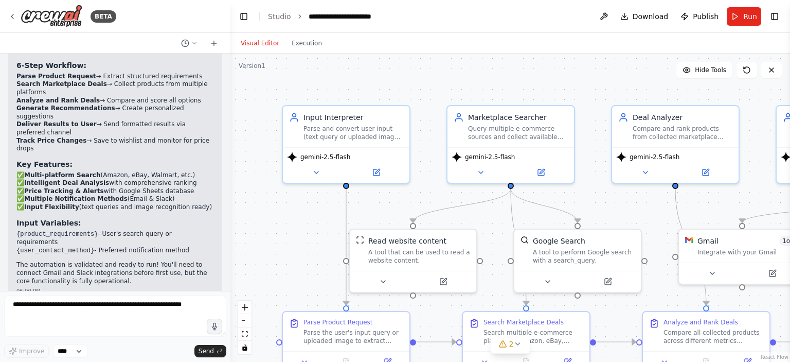
scroll to position [1884, 0]
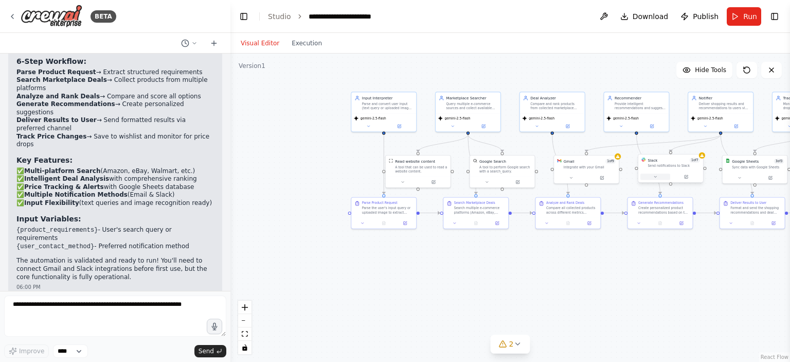
click at [656, 179] on icon at bounding box center [656, 176] width 4 height 4
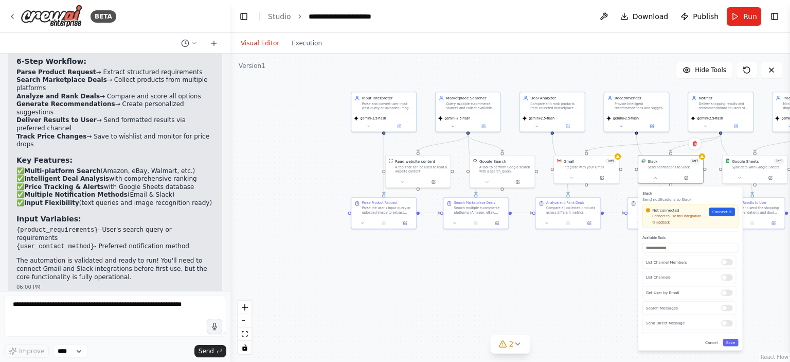
click at [659, 222] on span "Recheck" at bounding box center [663, 222] width 13 height 4
click at [723, 216] on div "Not connected Connect to use this integration Recheck Connect" at bounding box center [690, 215] width 89 height 17
click at [722, 213] on span "Connect" at bounding box center [720, 211] width 15 height 5
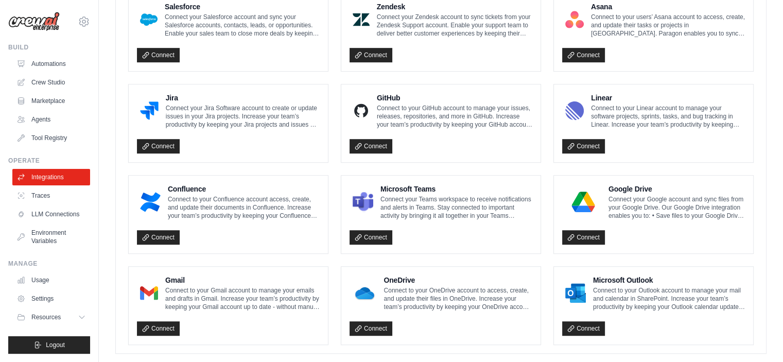
scroll to position [605, 0]
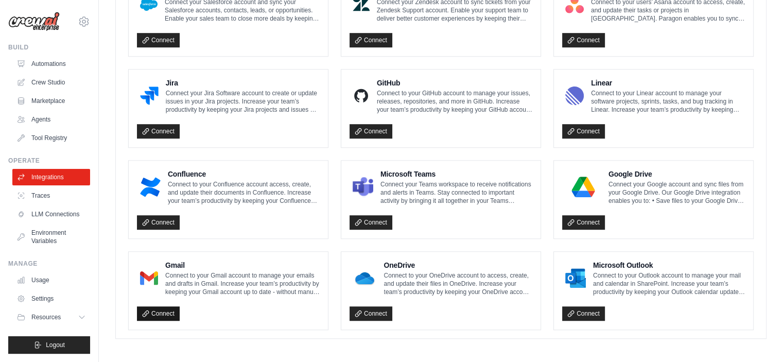
click at [173, 306] on link "Connect" at bounding box center [158, 313] width 43 height 14
click at [167, 312] on link "Connect" at bounding box center [158, 313] width 43 height 14
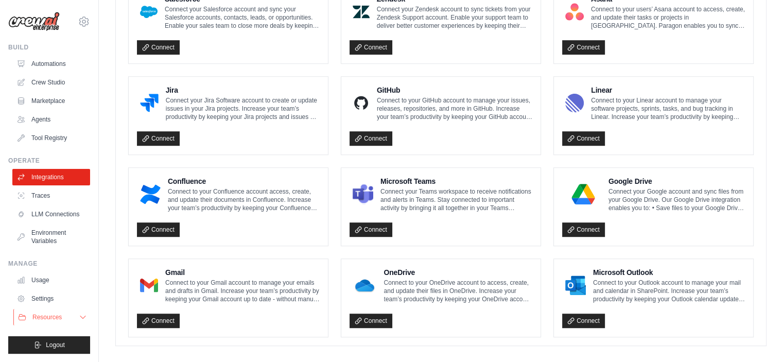
click at [63, 314] on button "Resources" at bounding box center [52, 317] width 78 height 16
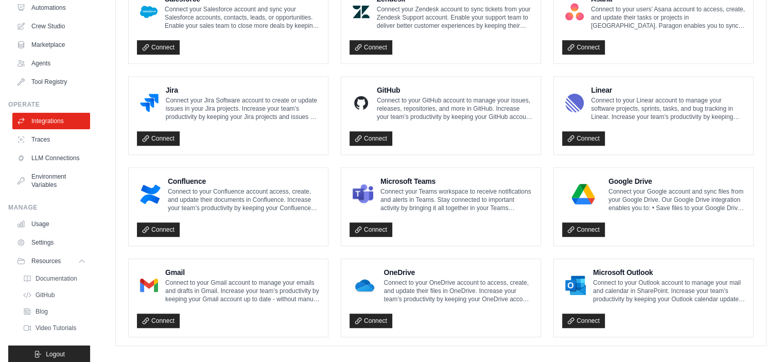
scroll to position [73, 0]
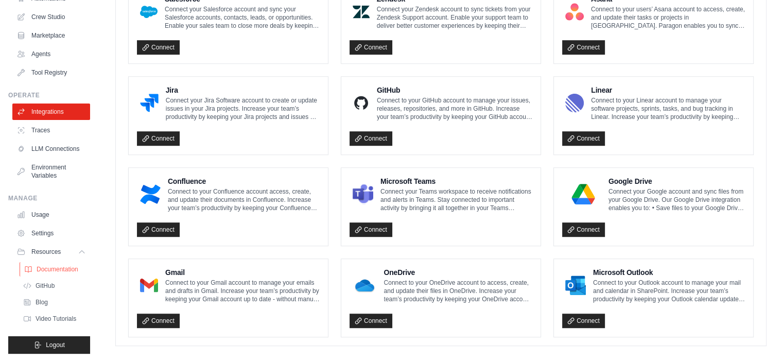
click at [51, 269] on span "Documentation" at bounding box center [58, 269] width 42 height 8
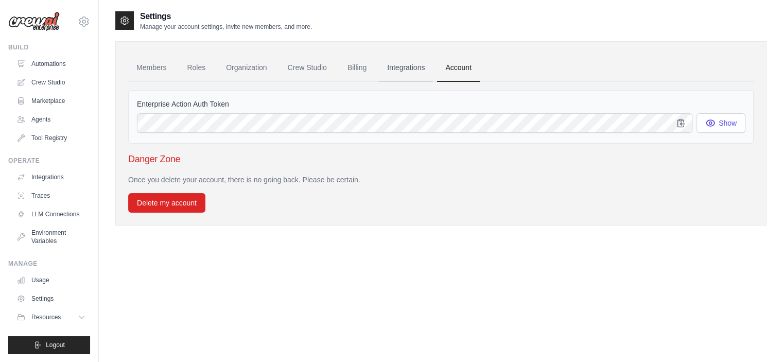
click at [411, 72] on link "Integrations" at bounding box center [406, 68] width 54 height 28
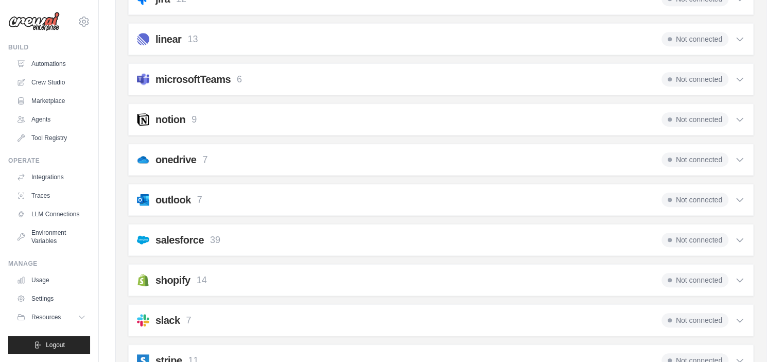
scroll to position [257, 0]
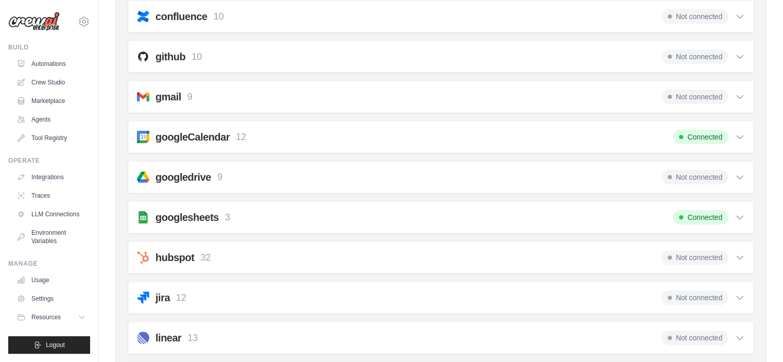
click at [705, 93] on span "Not connected" at bounding box center [694, 97] width 67 height 14
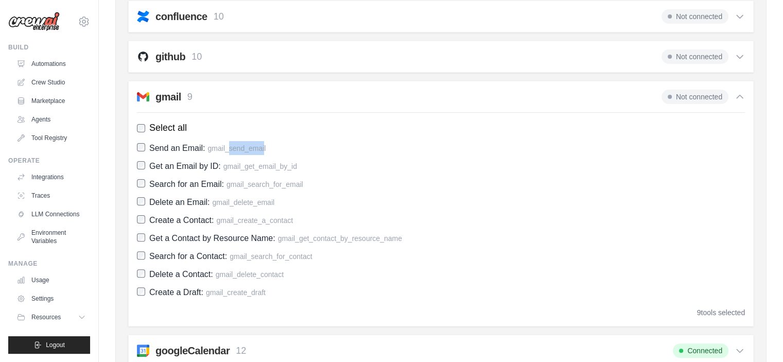
drag, startPoint x: 266, startPoint y: 140, endPoint x: 229, endPoint y: 144, distance: 36.7
click at [228, 144] on span "Send an Email: gmail_send_email" at bounding box center [207, 148] width 116 height 14
click at [297, 152] on label "Send an Email: gmail_send_email" at bounding box center [441, 148] width 608 height 14
click at [638, 96] on div "gmail 9 Not connected" at bounding box center [441, 97] width 608 height 14
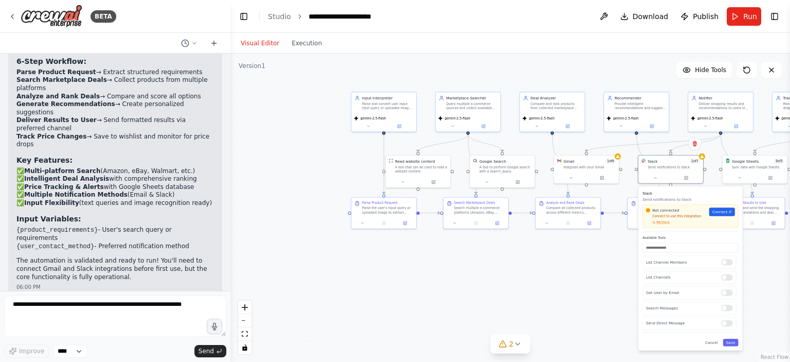
click at [728, 217] on div "Not connected Connect to use this integration Recheck Connect" at bounding box center [690, 215] width 89 height 17
click at [665, 222] on span "Recheck" at bounding box center [663, 222] width 13 height 4
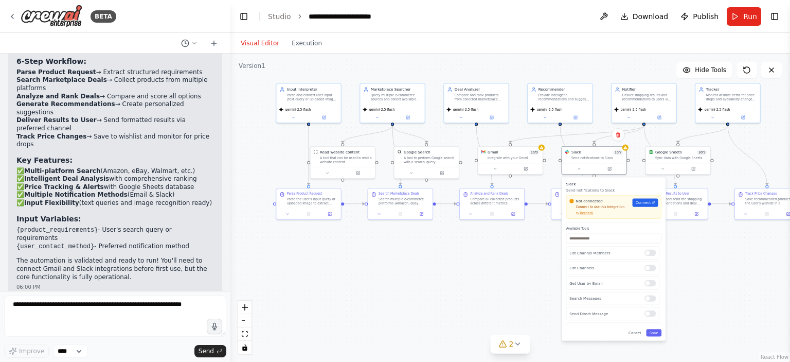
drag, startPoint x: 445, startPoint y: 87, endPoint x: 368, endPoint y: 78, distance: 77.2
click at [368, 78] on div ".deletable-edge-delete-btn { width: 20px; height: 20px; border: 0px solid #ffff…" at bounding box center [511, 208] width 560 height 308
click at [638, 338] on div "Slack Send notifications to Slack Not connected Connect to use this integration…" at bounding box center [614, 258] width 104 height 163
click at [639, 335] on button "Cancel" at bounding box center [635, 332] width 19 height 7
click at [579, 168] on icon at bounding box center [579, 168] width 4 height 4
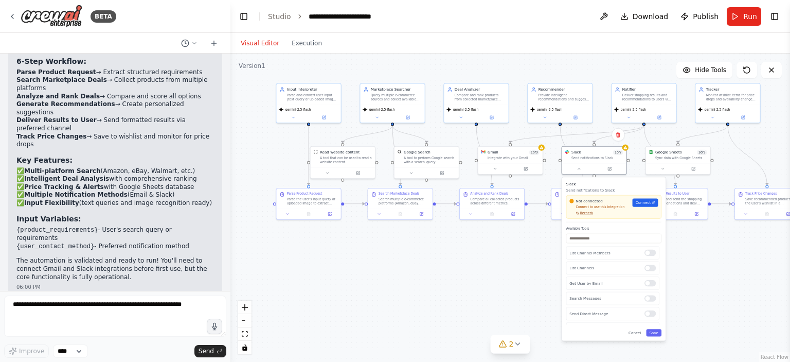
click at [584, 214] on span "Recheck" at bounding box center [586, 213] width 13 height 4
click at [583, 214] on span "Recheck" at bounding box center [586, 213] width 13 height 4
click at [643, 204] on span "Connect" at bounding box center [643, 202] width 15 height 5
click at [585, 214] on span "Recheck" at bounding box center [586, 213] width 13 height 4
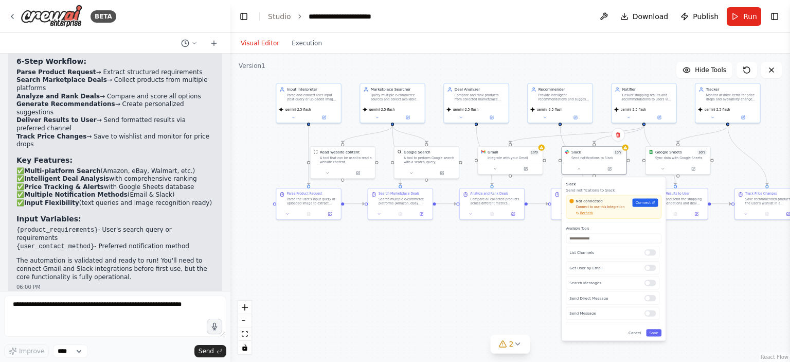
scroll to position [35, 0]
click at [655, 332] on button "Save" at bounding box center [653, 332] width 15 height 7
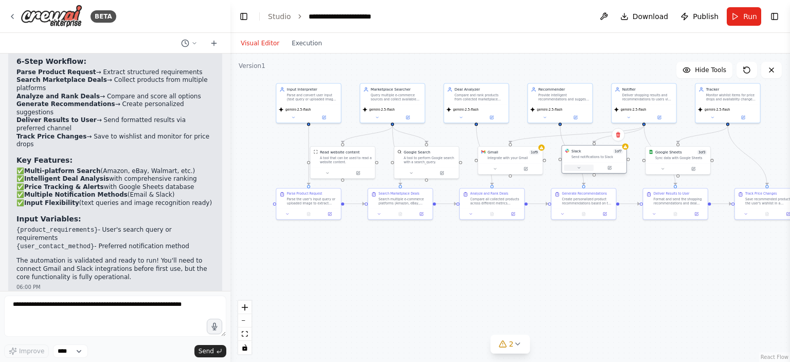
click at [579, 169] on icon at bounding box center [579, 168] width 4 height 4
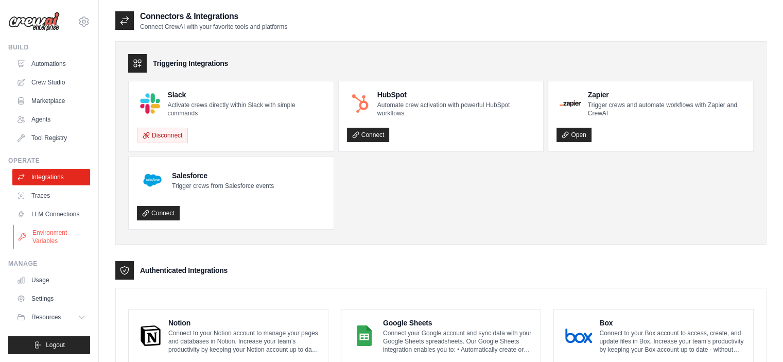
click at [36, 243] on link "Environment Variables" at bounding box center [52, 236] width 78 height 25
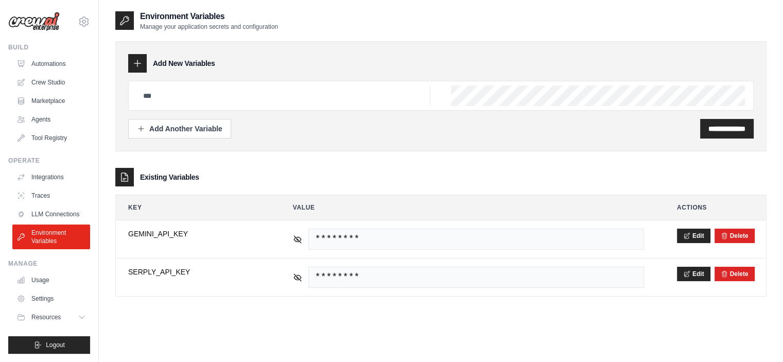
scroll to position [2, 0]
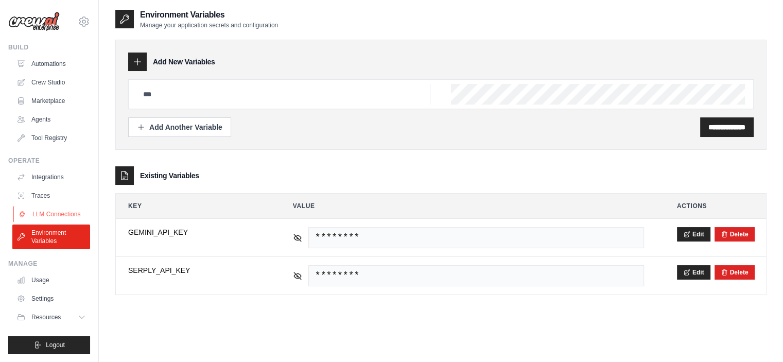
click at [42, 209] on link "LLM Connections" at bounding box center [52, 214] width 78 height 16
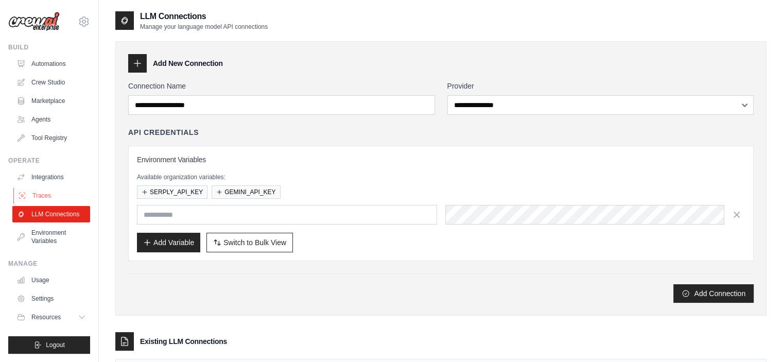
click at [43, 196] on link "Traces" at bounding box center [52, 195] width 78 height 16
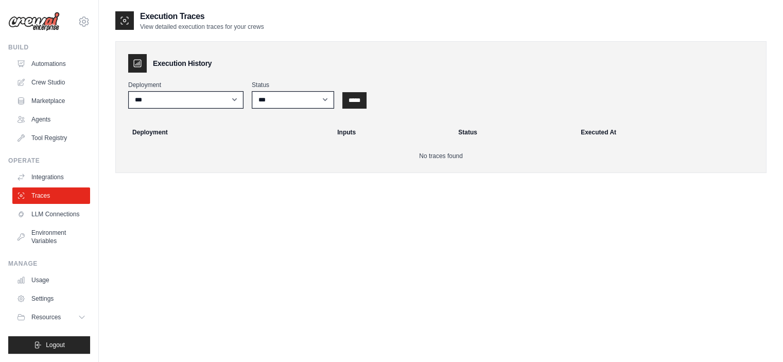
click at [52, 163] on div "Operate" at bounding box center [49, 160] width 82 height 8
click at [51, 176] on link "Integrations" at bounding box center [52, 177] width 78 height 16
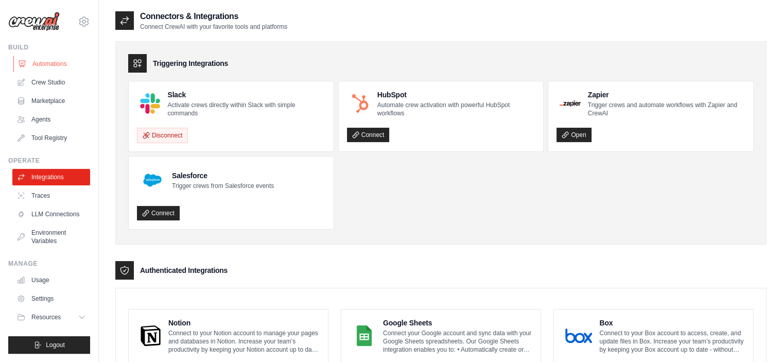
click at [56, 65] on link "Automations" at bounding box center [52, 64] width 78 height 16
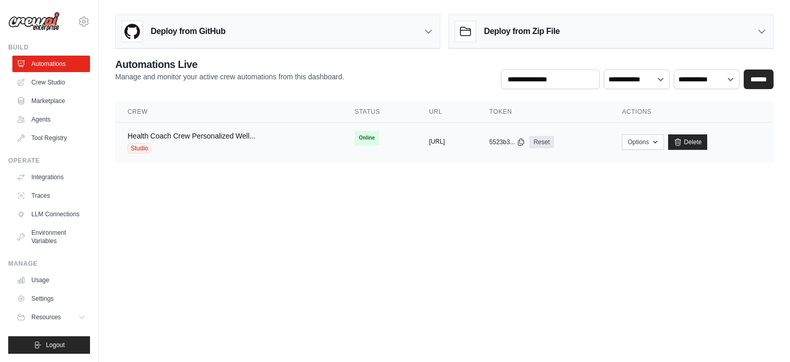
click at [443, 139] on button "https://health-coach-crew-personali" at bounding box center [437, 141] width 16 height 8
click at [664, 141] on button "Options" at bounding box center [643, 141] width 42 height 15
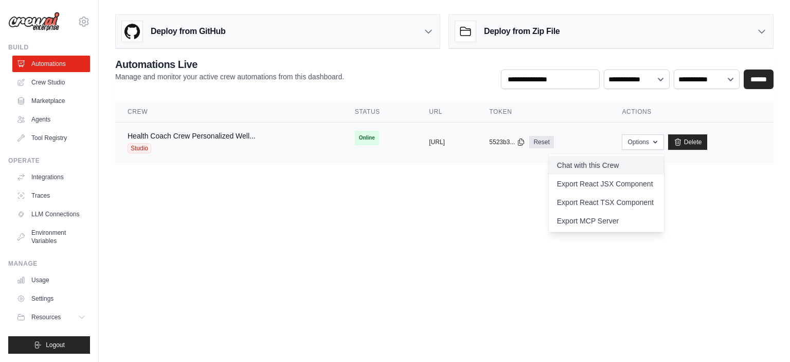
click at [607, 159] on link "Chat with this Crew" at bounding box center [606, 165] width 115 height 19
click at [336, 189] on body "nnamanisolomonblessing@gmail.com Settings Build Automations Crew Studio Resourc…" at bounding box center [395, 181] width 790 height 362
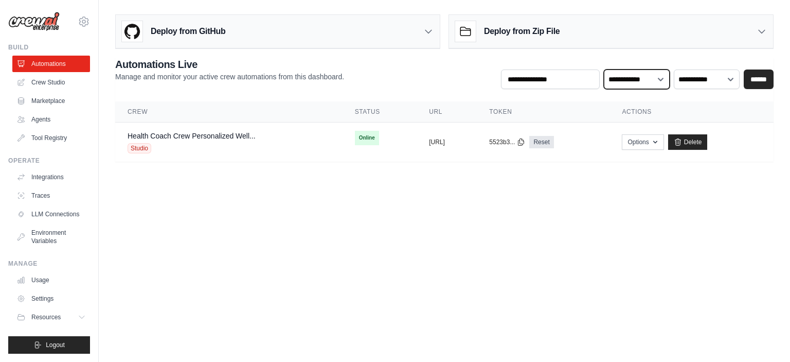
click at [637, 81] on select "**********" at bounding box center [637, 79] width 66 height 20
click at [636, 57] on div "**********" at bounding box center [637, 73] width 273 height 32
click at [698, 75] on select "**********" at bounding box center [707, 79] width 66 height 20
click at [687, 57] on div "**********" at bounding box center [637, 73] width 273 height 32
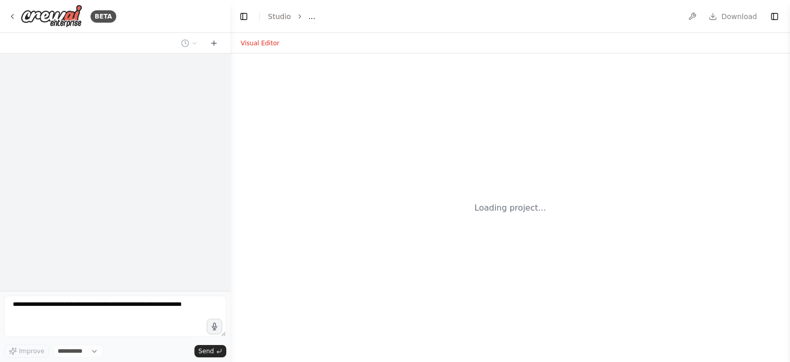
select select "****"
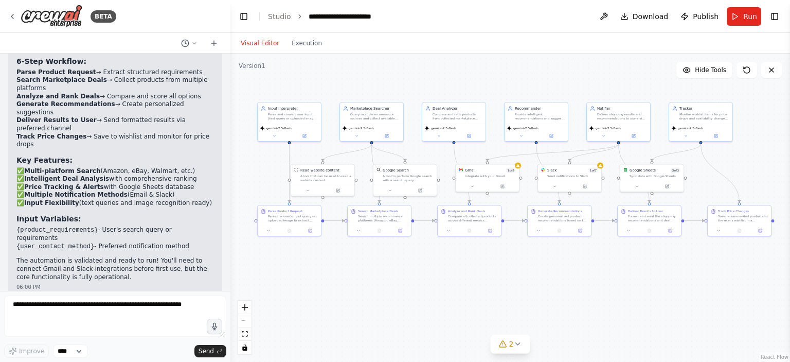
drag, startPoint x: 386, startPoint y: 79, endPoint x: 315, endPoint y: 96, distance: 73.0
click at [315, 96] on div ".deletable-edge-delete-btn { width: 20px; height: 20px; border: 0px solid #ffff…" at bounding box center [511, 208] width 560 height 308
click at [580, 183] on button at bounding box center [585, 185] width 29 height 6
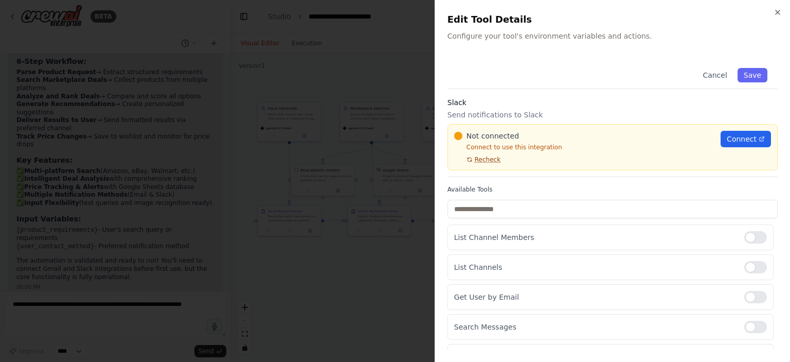
click at [482, 162] on span "Recheck" at bounding box center [488, 159] width 26 height 8
click at [745, 135] on span "Connect" at bounding box center [742, 139] width 30 height 10
click at [482, 161] on span "Recheck" at bounding box center [488, 159] width 26 height 8
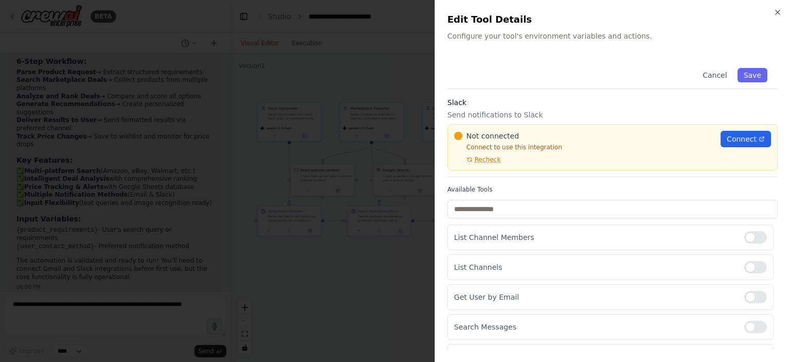
click at [482, 161] on span "Recheck" at bounding box center [488, 159] width 26 height 8
click at [747, 81] on button "Save" at bounding box center [753, 75] width 30 height 14
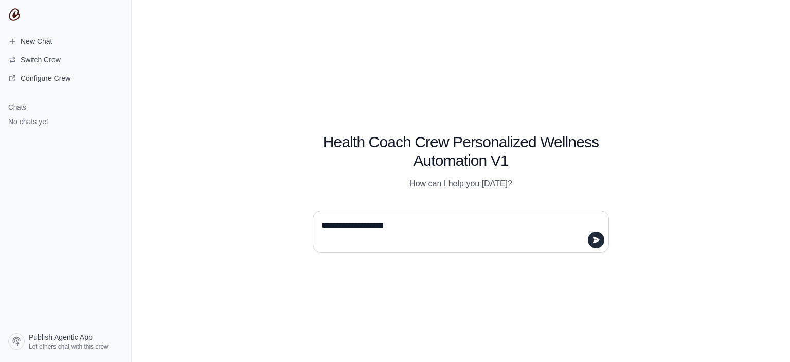
type textarea "**********"
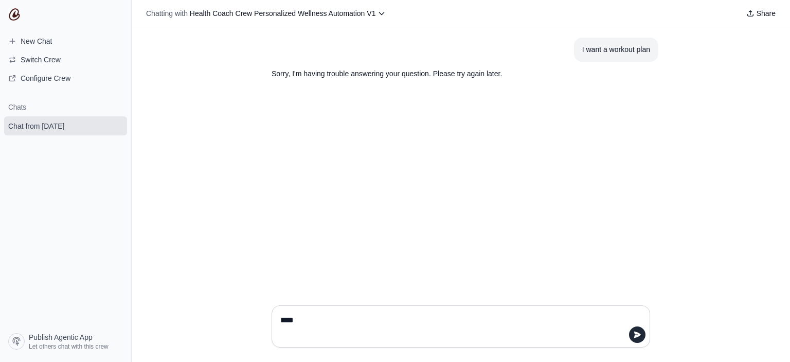
type textarea "*****"
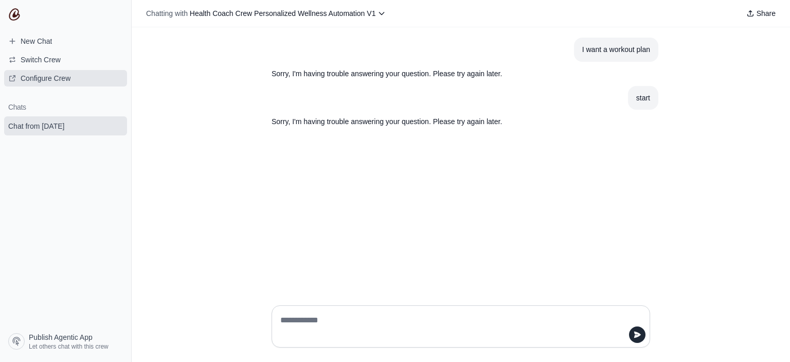
click at [62, 78] on span "Configure Crew" at bounding box center [46, 78] width 50 height 10
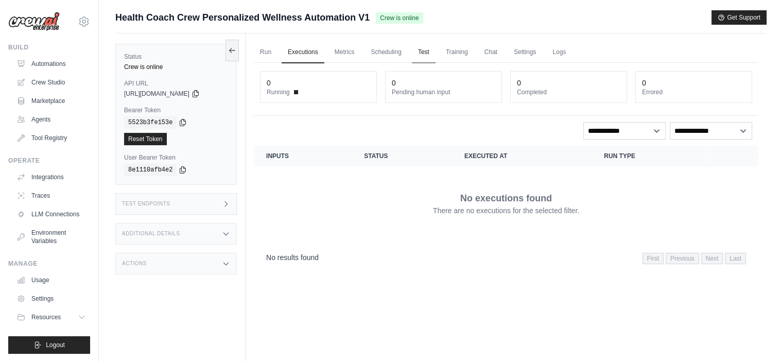
click at [423, 52] on link "Test" at bounding box center [424, 53] width 24 height 22
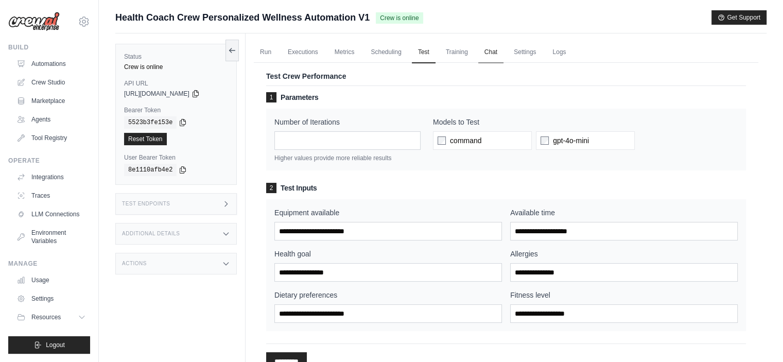
click at [486, 52] on link "Chat" at bounding box center [490, 53] width 25 height 22
